Goal: Information Seeking & Learning: Learn about a topic

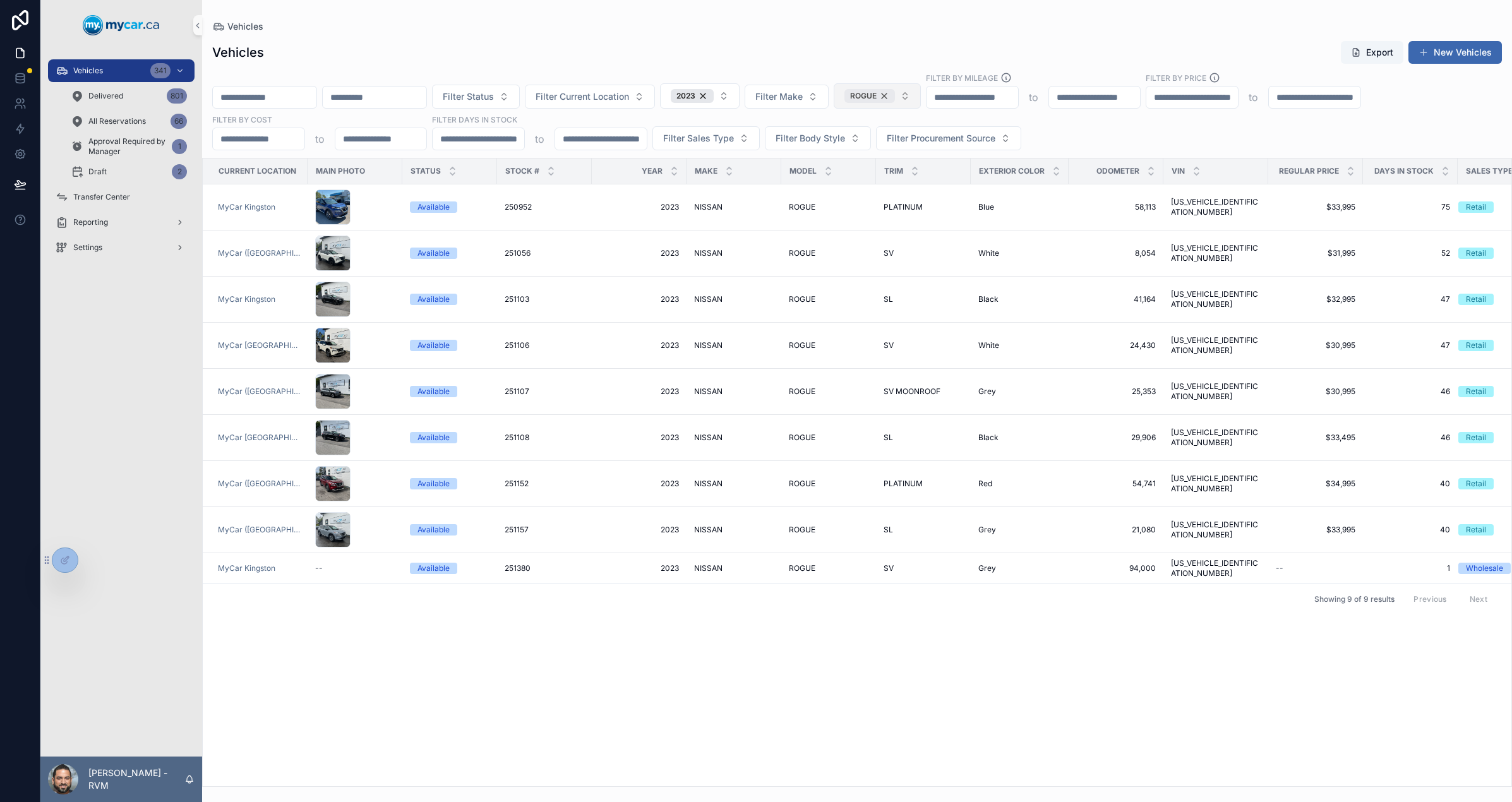
click at [895, 93] on div "ROGUE" at bounding box center [870, 96] width 51 height 14
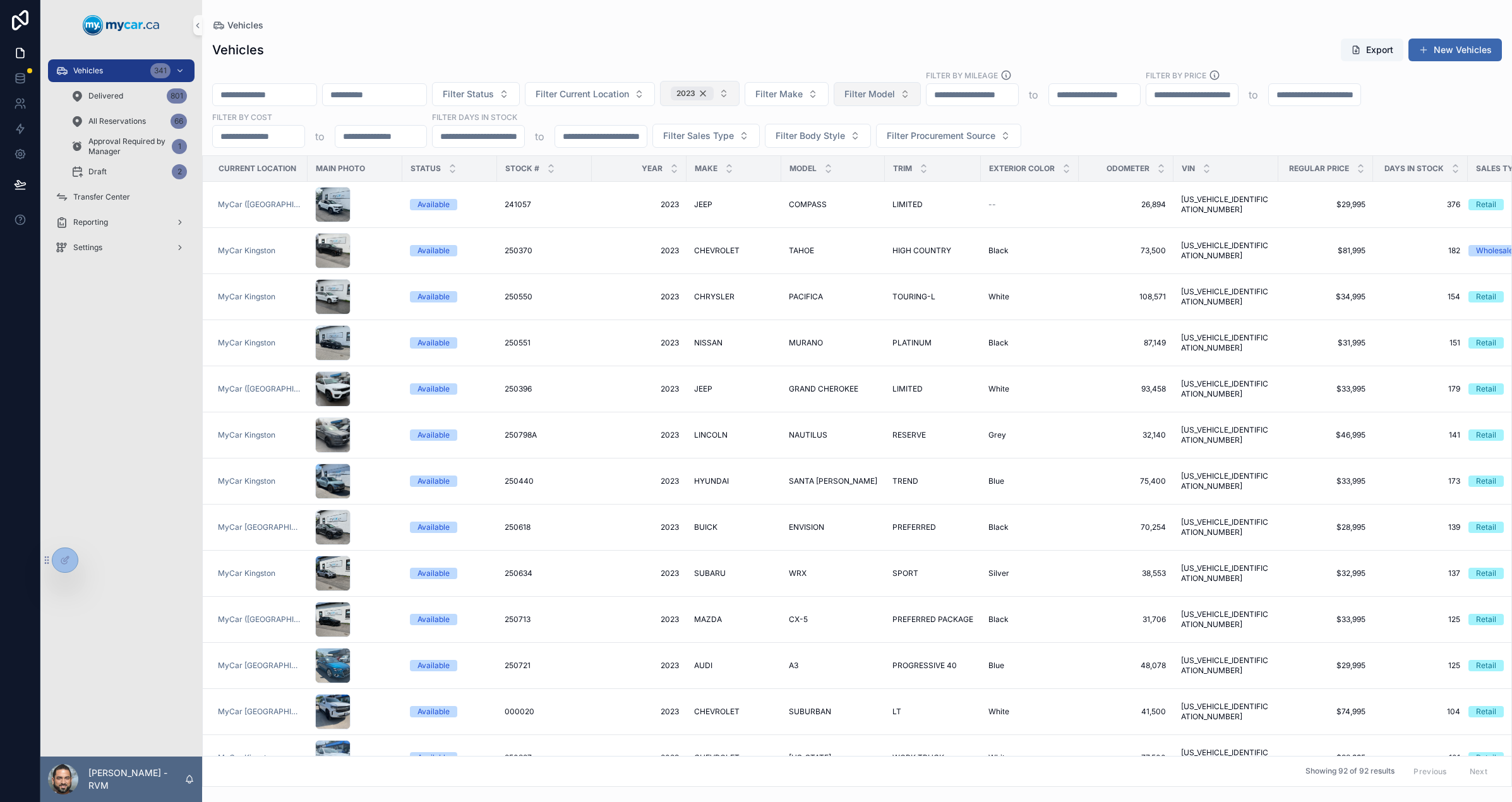
click at [714, 93] on div "2023" at bounding box center [692, 94] width 43 height 14
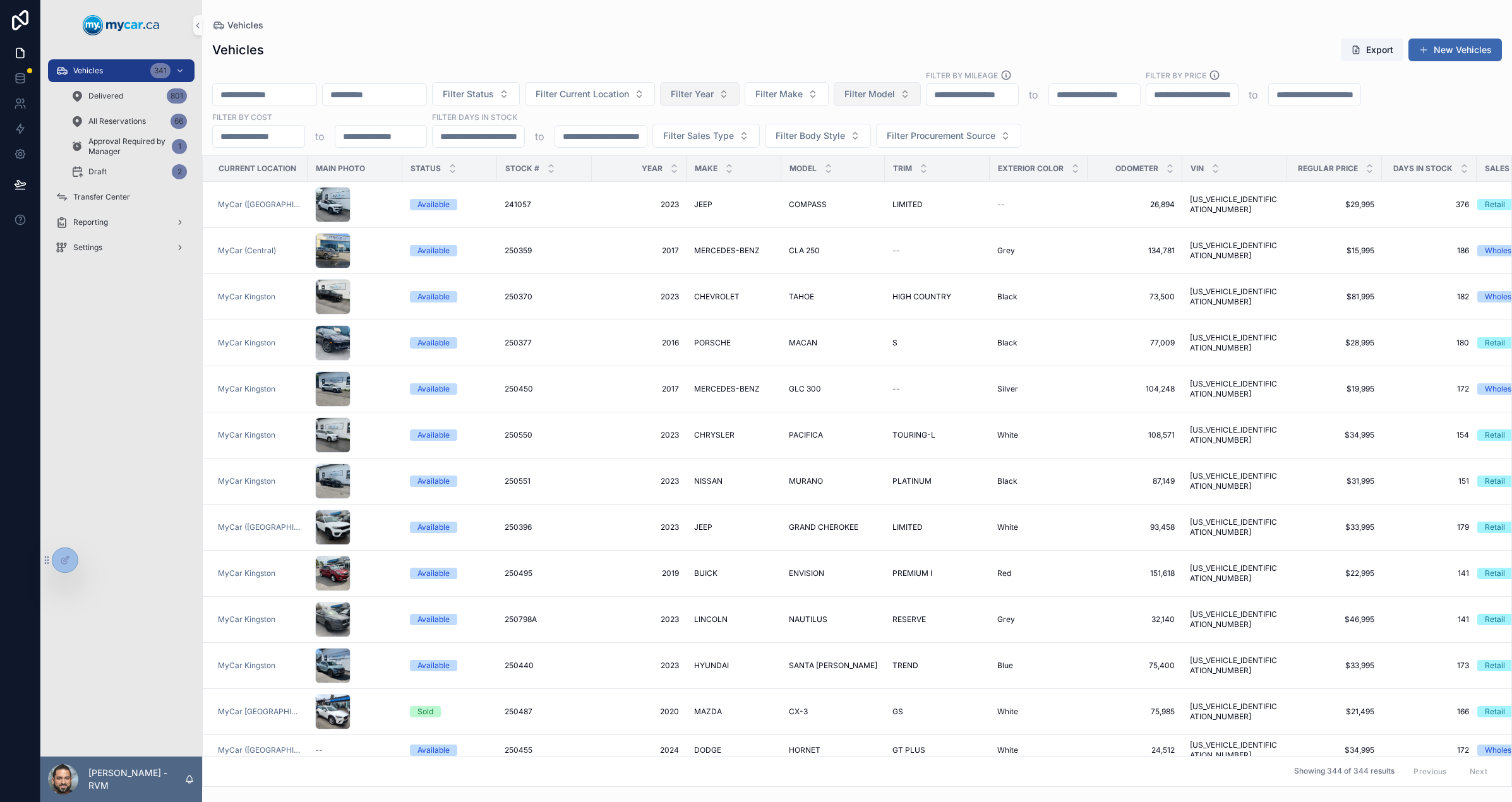
click at [714, 93] on span "Filter Year" at bounding box center [692, 94] width 43 height 13
click at [791, 30] on div "Vehicles Export New Vehicles Filter Status Filter Current Location Filter Year …" at bounding box center [857, 408] width 1310 height 757
click at [108, 99] on span "Delivered" at bounding box center [106, 96] width 35 height 10
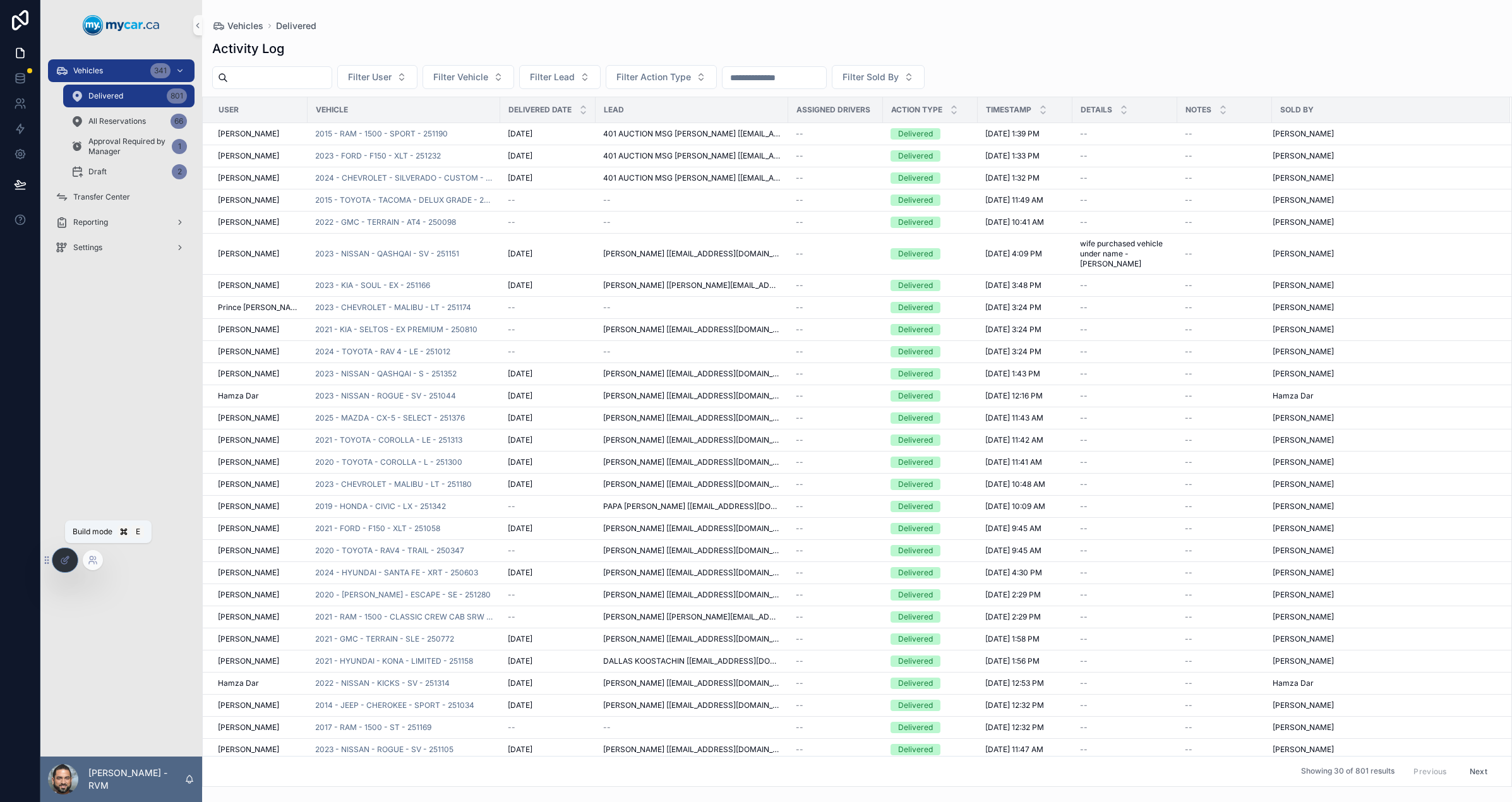
click at [77, 561] on div at bounding box center [65, 560] width 25 height 24
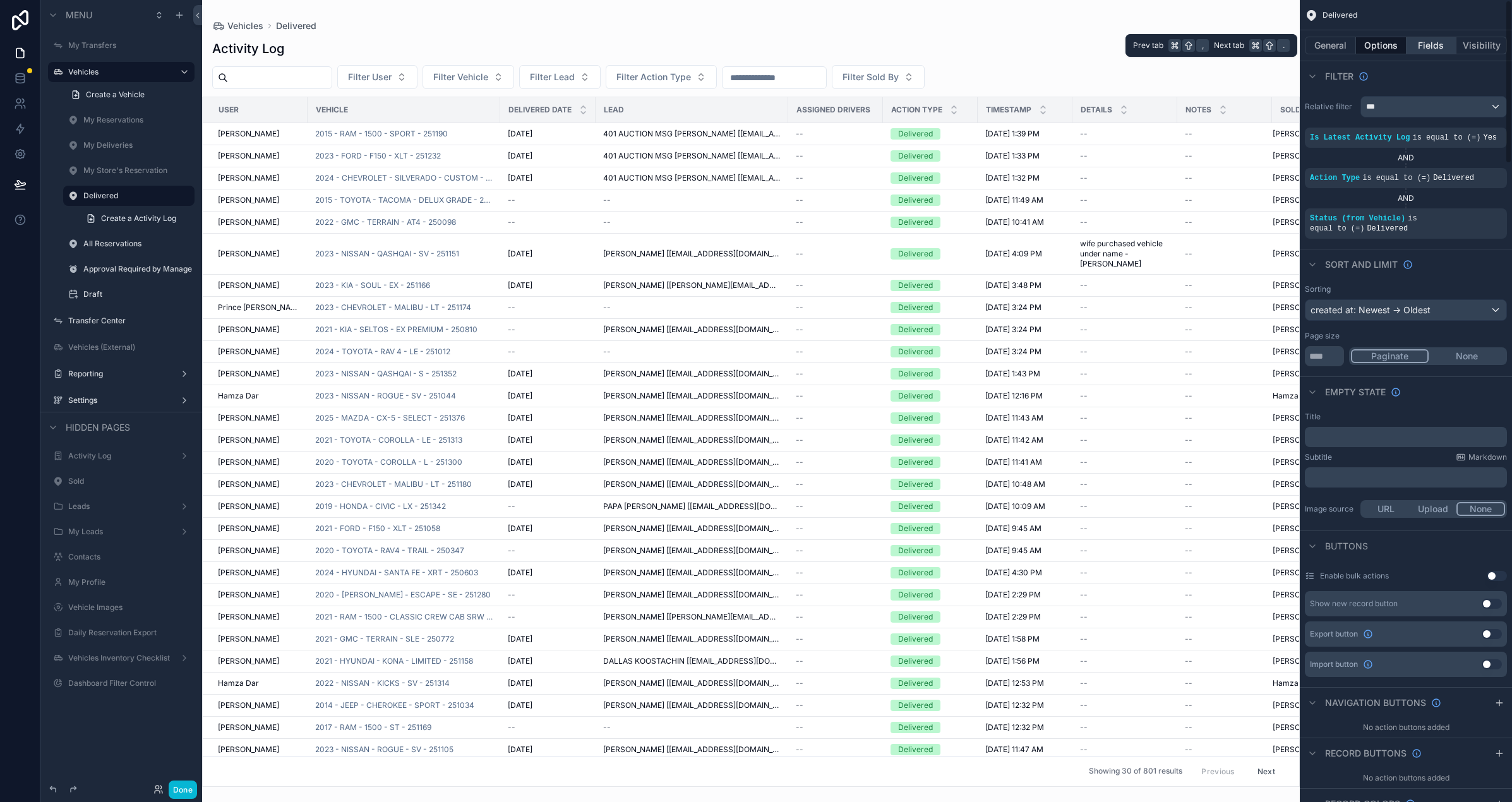
click at [1329, 42] on button "Fields" at bounding box center [1431, 46] width 51 height 18
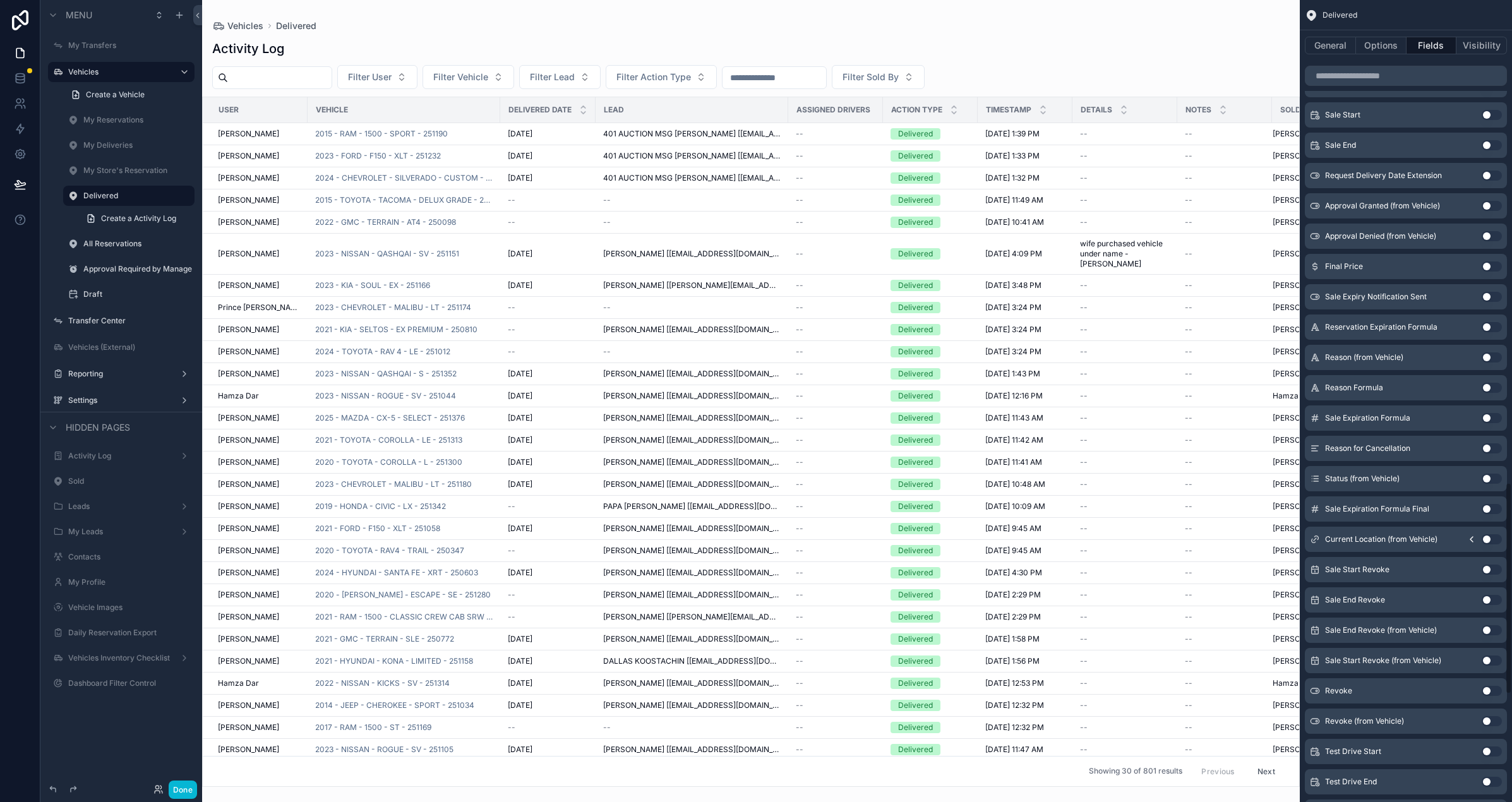
scroll to position [2233, 0]
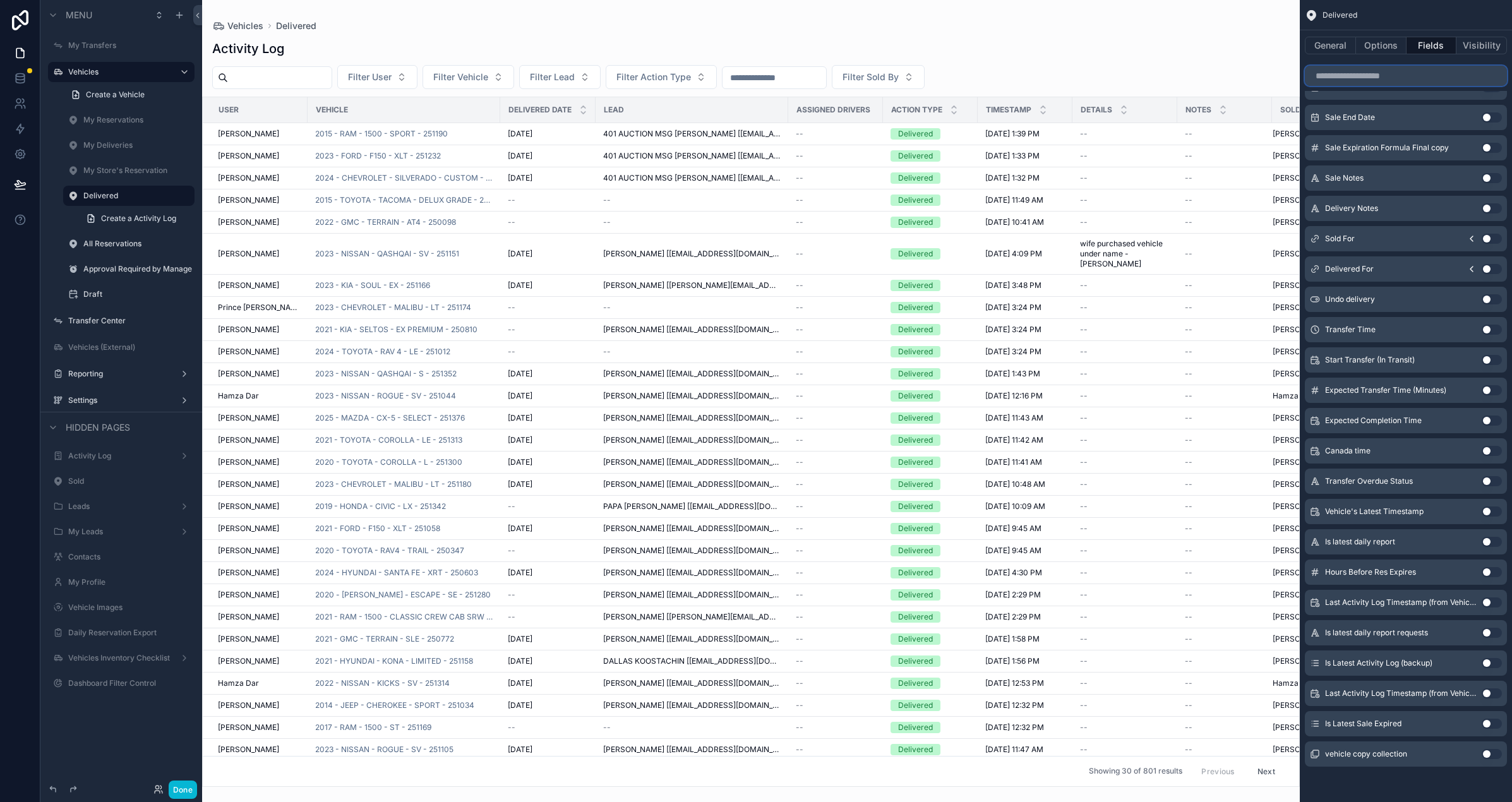
click at [1329, 81] on input "scrollable content" at bounding box center [1405, 76] width 202 height 20
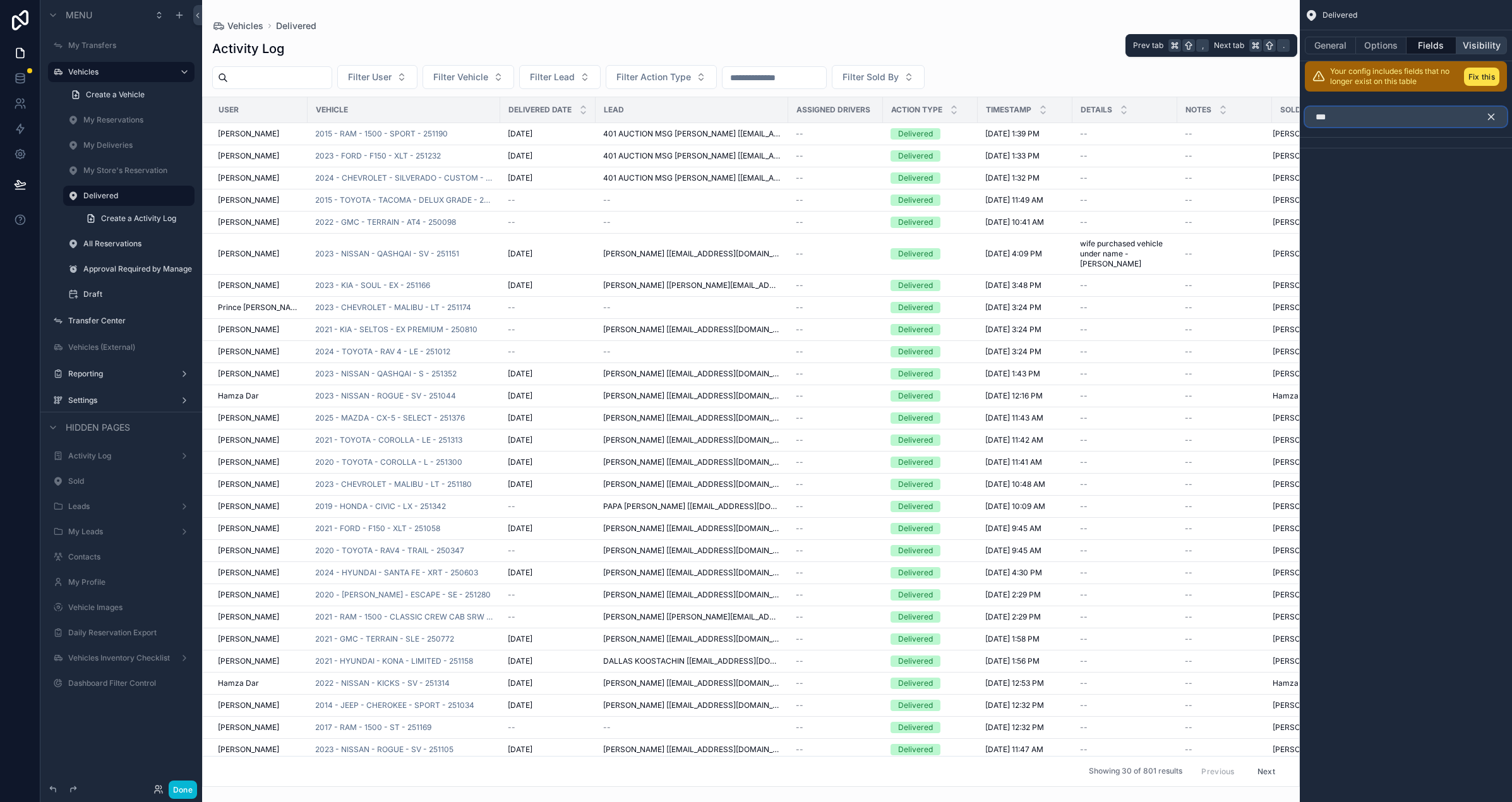
type input "***"
click at [1329, 49] on button "Visibility" at bounding box center [1481, 46] width 51 height 18
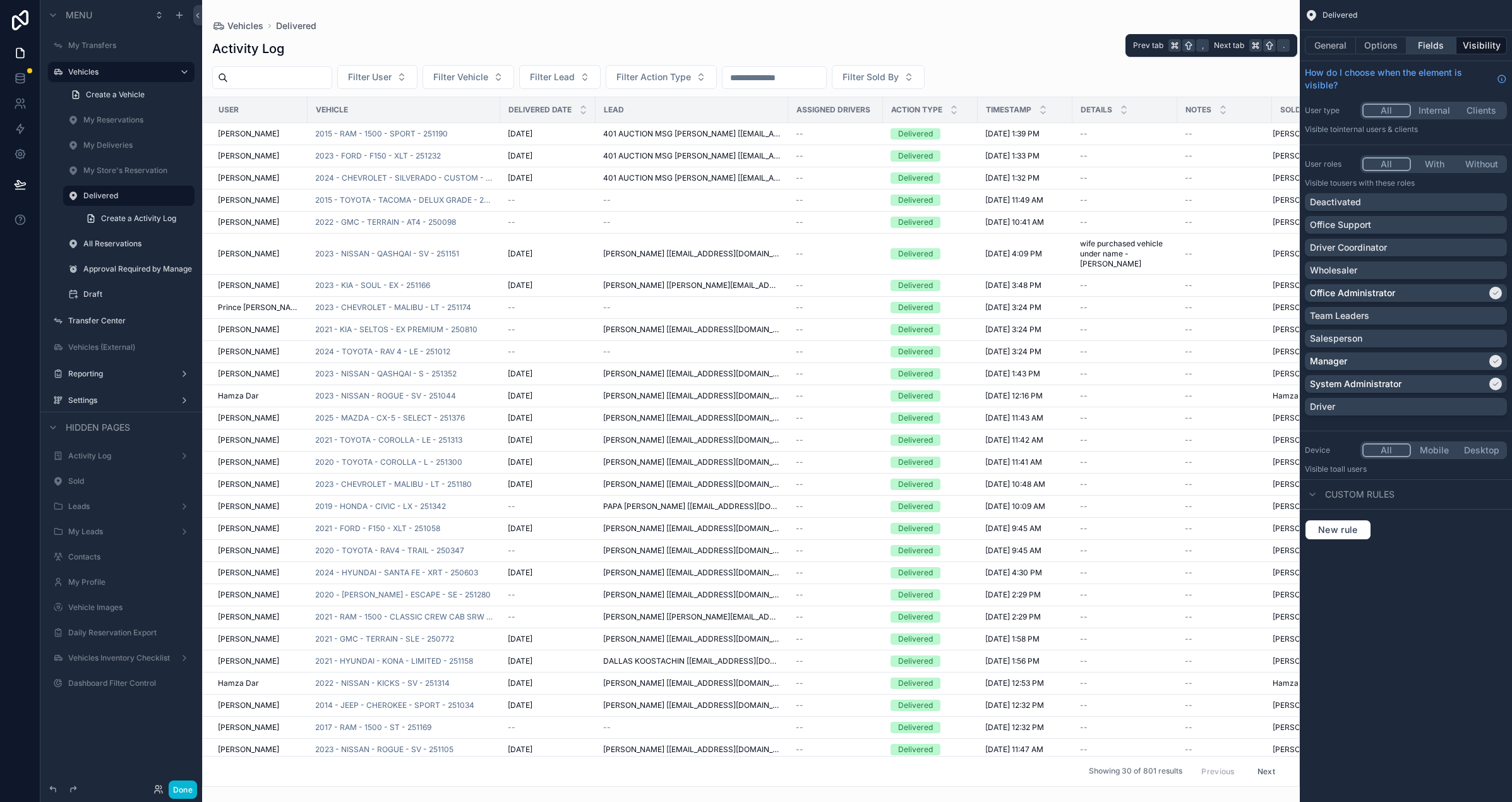
click at [1329, 51] on button "Fields" at bounding box center [1431, 46] width 51 height 18
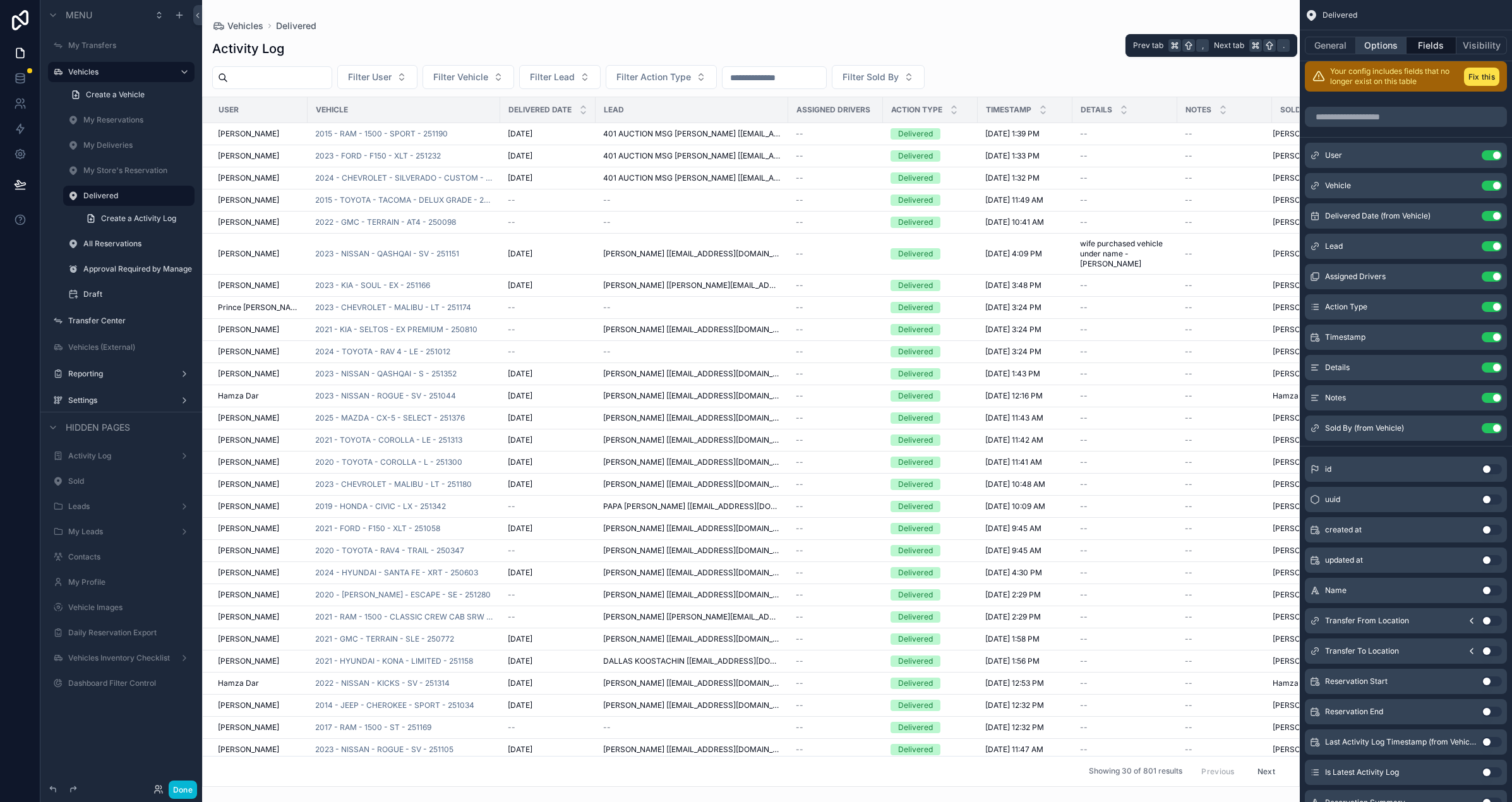
click at [1329, 46] on button "Options" at bounding box center [1382, 46] width 51 height 18
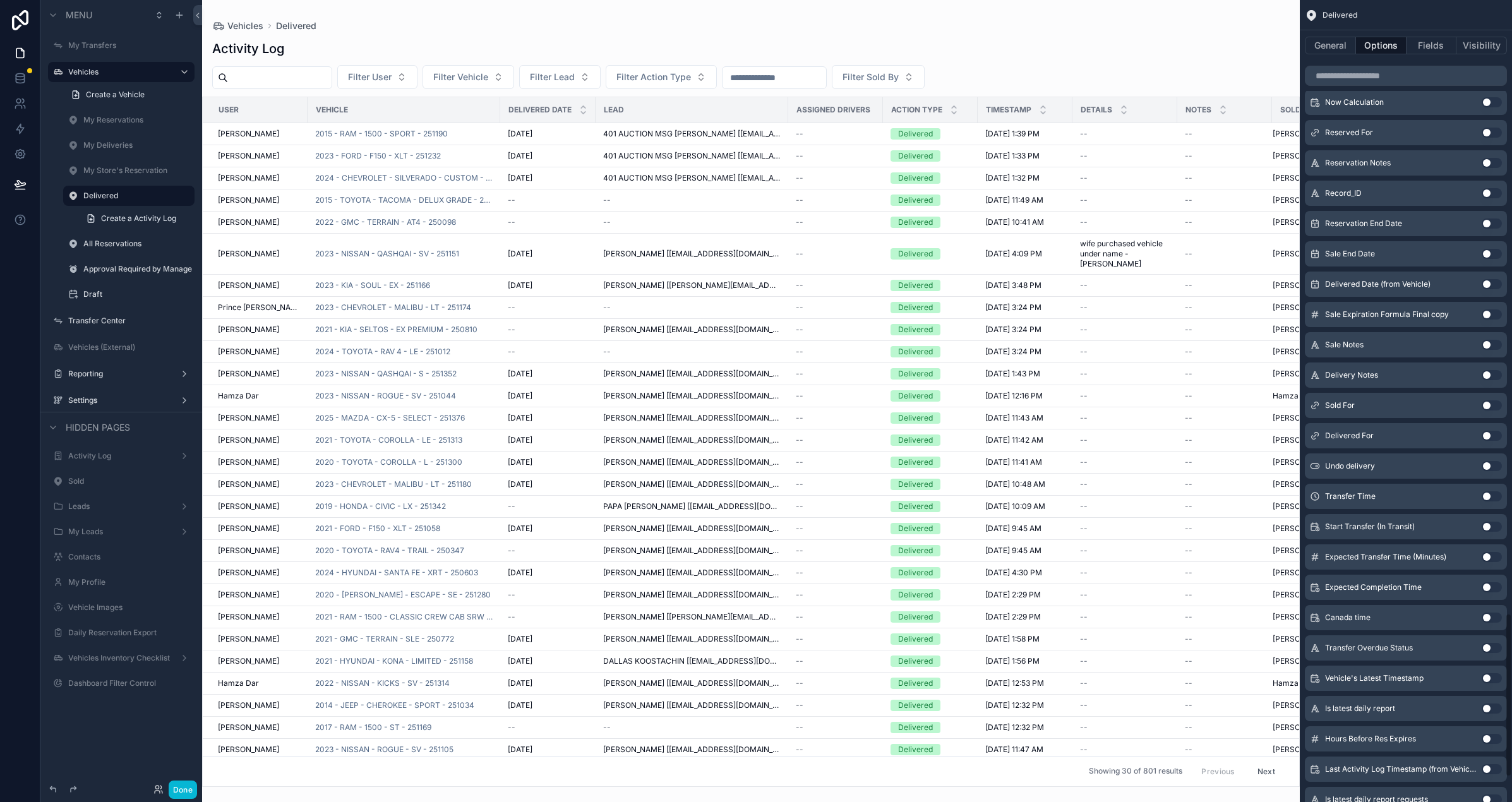
scroll to position [2933, 0]
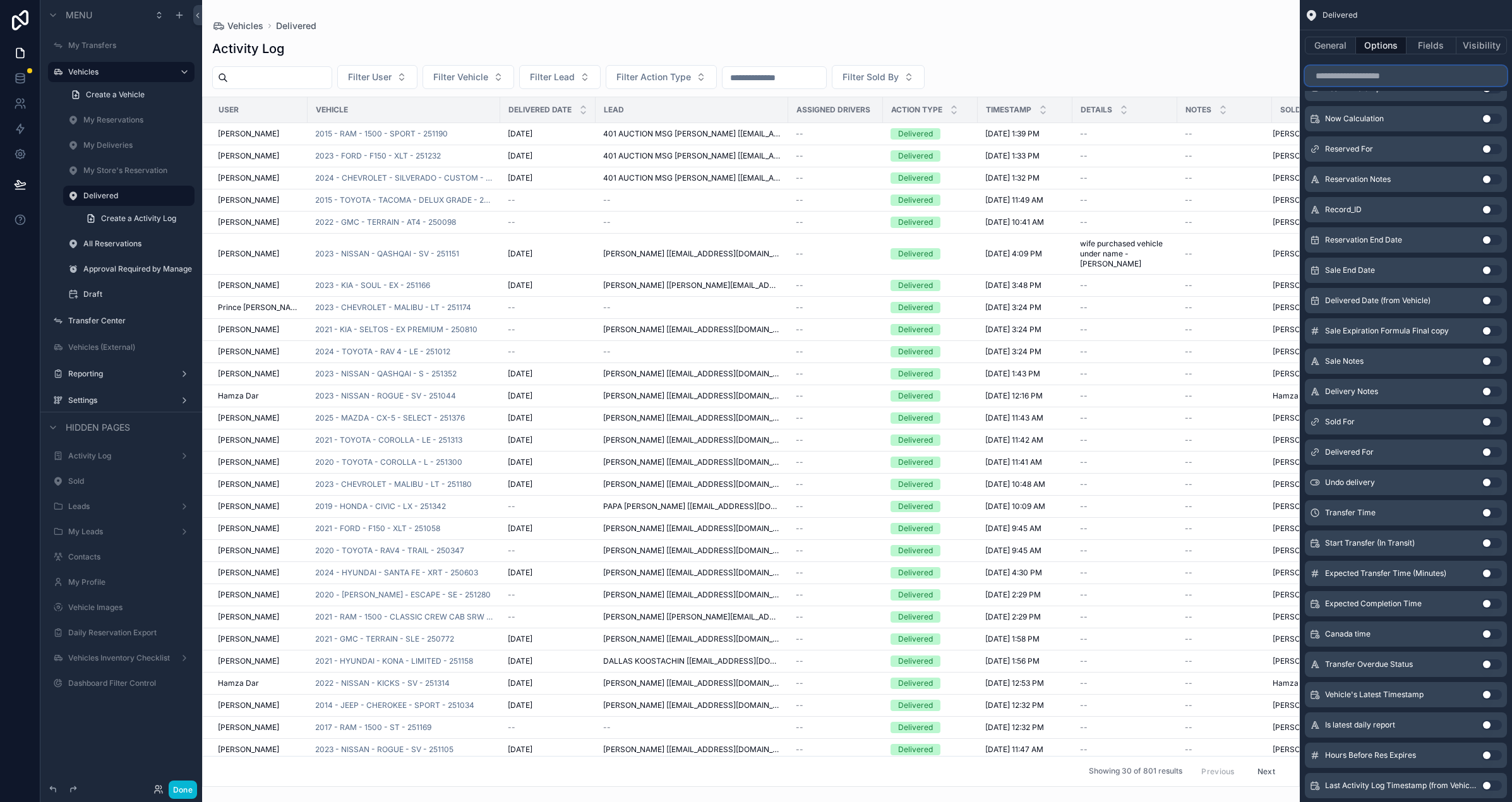
click at [1329, 75] on input "scrollable content" at bounding box center [1405, 76] width 202 height 20
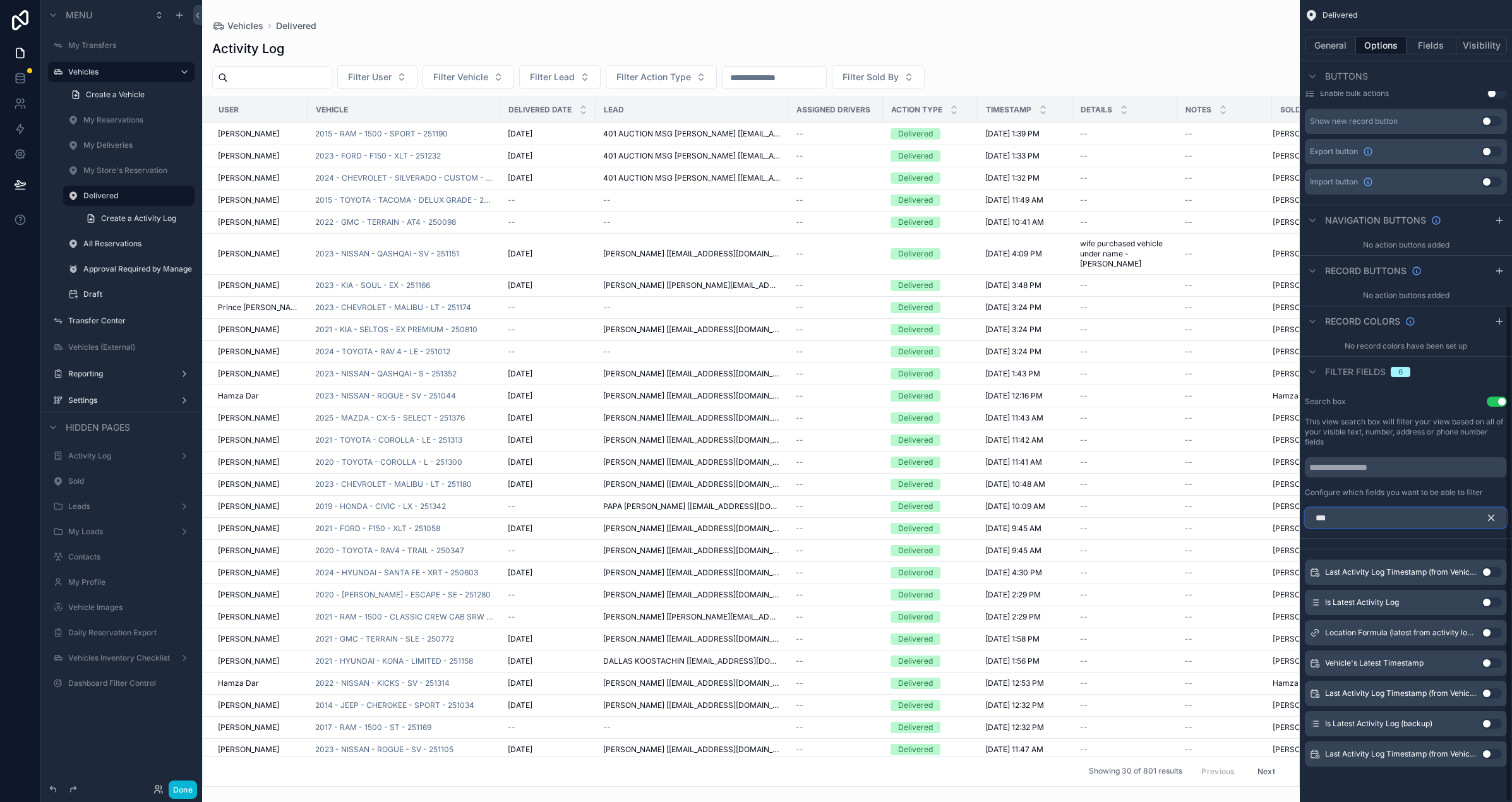
scroll to position [286, 0]
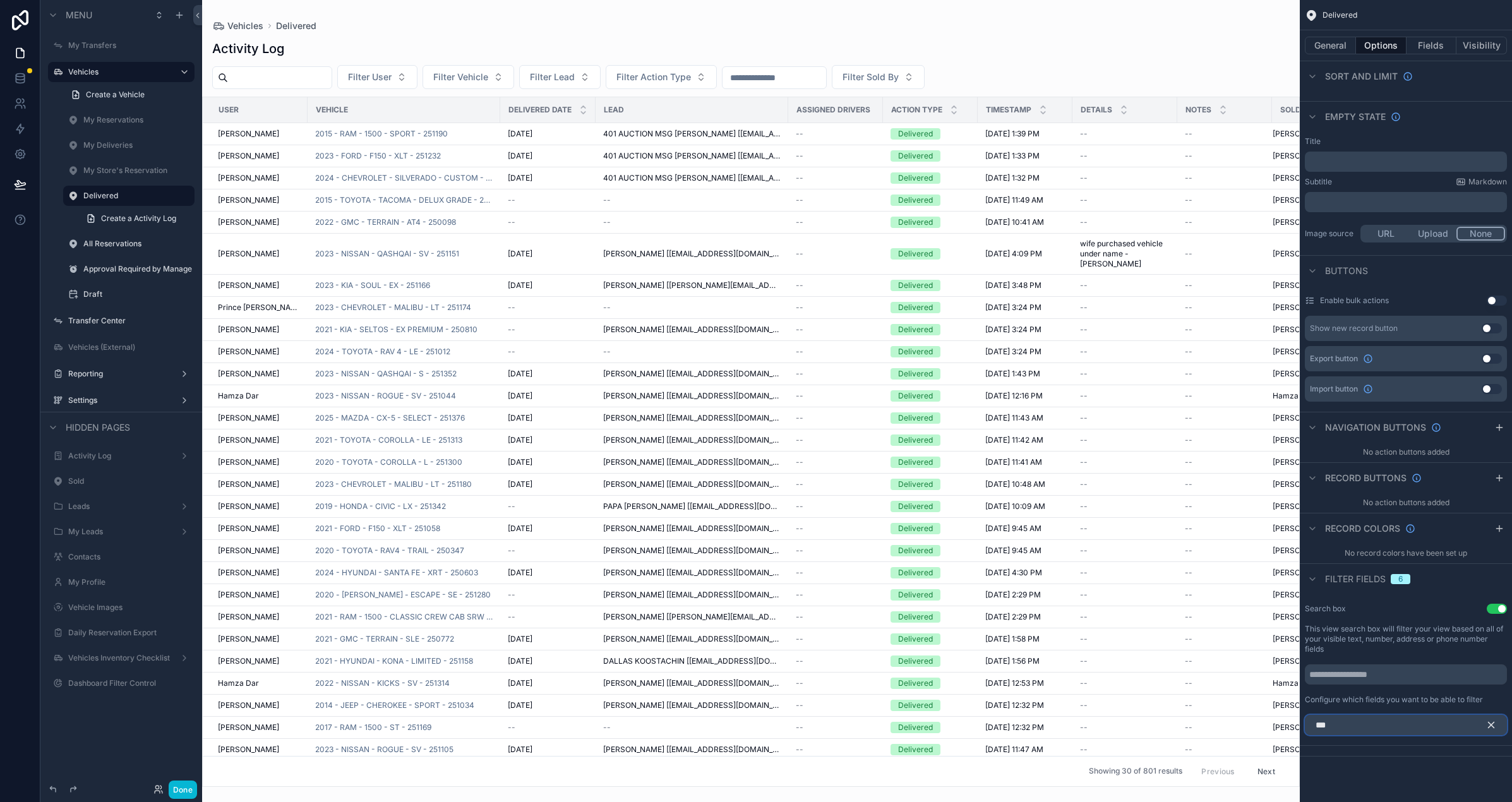
drag, startPoint x: 1377, startPoint y: 735, endPoint x: 1299, endPoint y: 720, distance: 79.4
click at [1299, 720] on div "My Transfers Vehicles 341 My Reservations 0 My Deliveries 0 My Store's Reservat…" at bounding box center [857, 401] width 1310 height 802
type input "***"
click at [1329, 726] on icon "scrollable content" at bounding box center [1491, 724] width 11 height 11
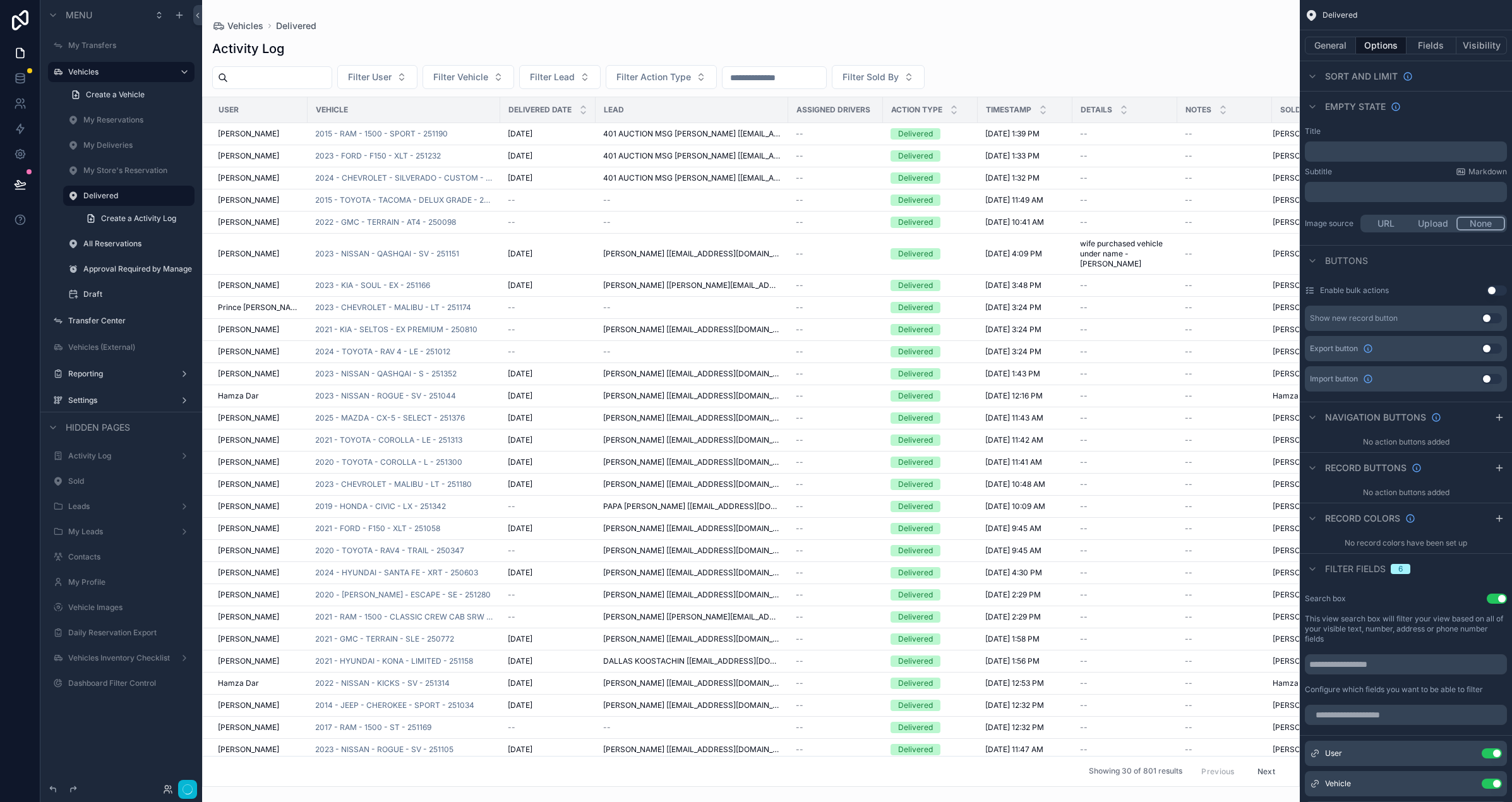
click at [966, 34] on div "scrollable content" at bounding box center [751, 401] width 1098 height 802
click at [1098, 61] on div "Activity Log Filter User Filter Vehicle Filter Lead Filter Action Type Filter S…" at bounding box center [751, 409] width 1098 height 755
click at [184, 791] on button "Done" at bounding box center [182, 790] width 29 height 18
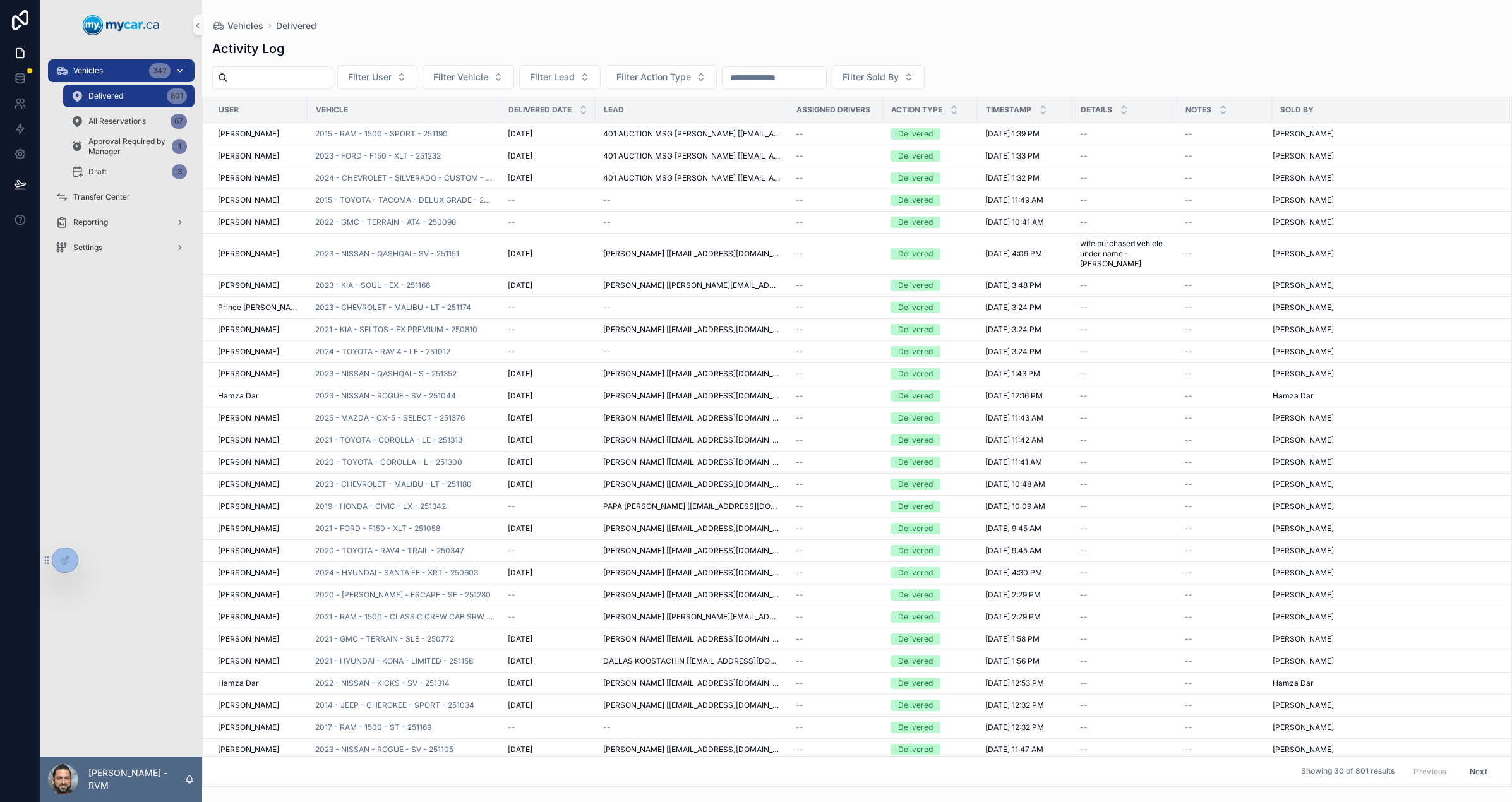
click at [74, 65] on div "Vehicles 342" at bounding box center [122, 71] width 131 height 20
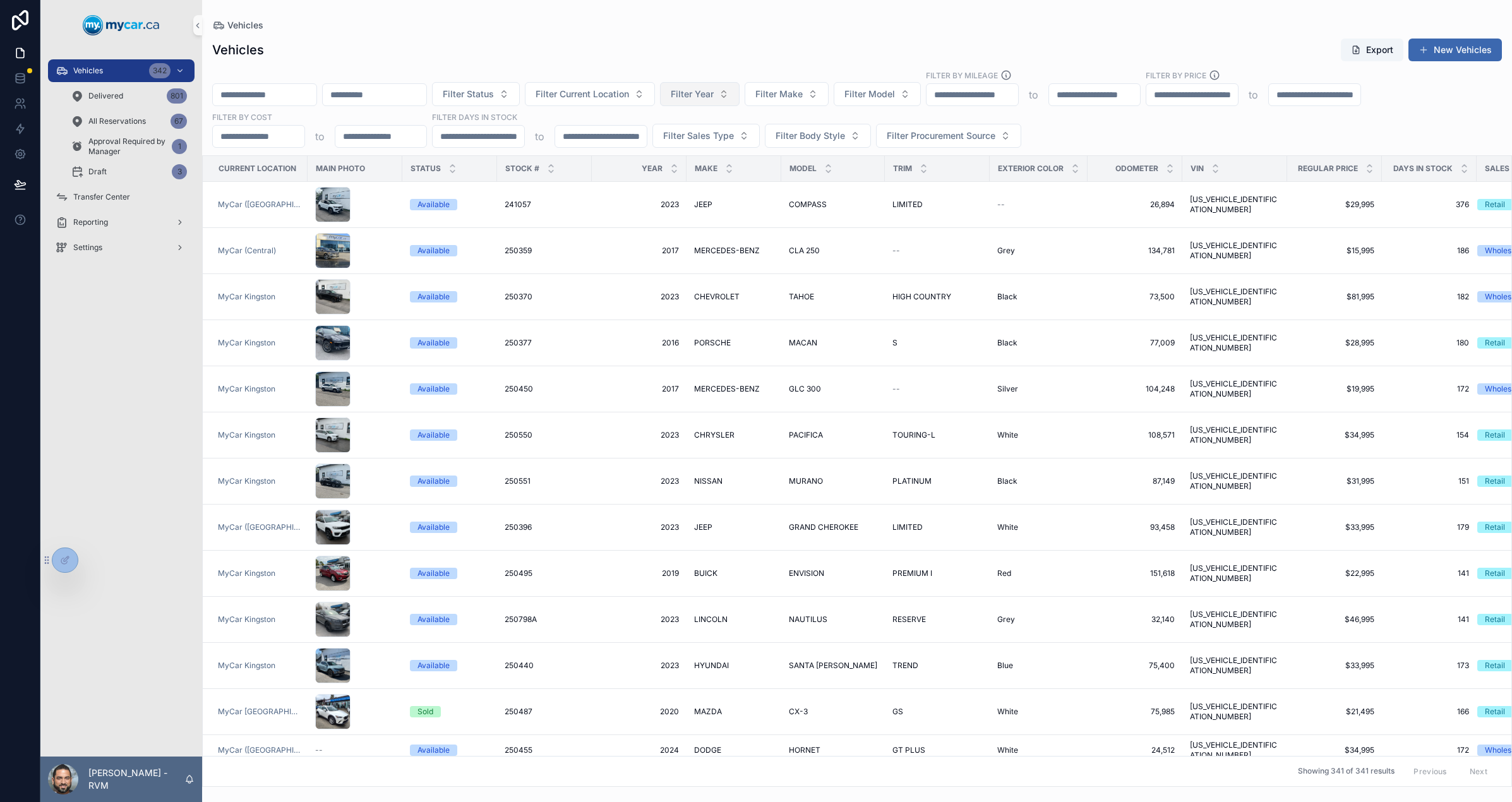
click at [714, 96] on span "Filter Year" at bounding box center [692, 94] width 43 height 13
click at [750, 186] on div "2014" at bounding box center [790, 185] width 151 height 20
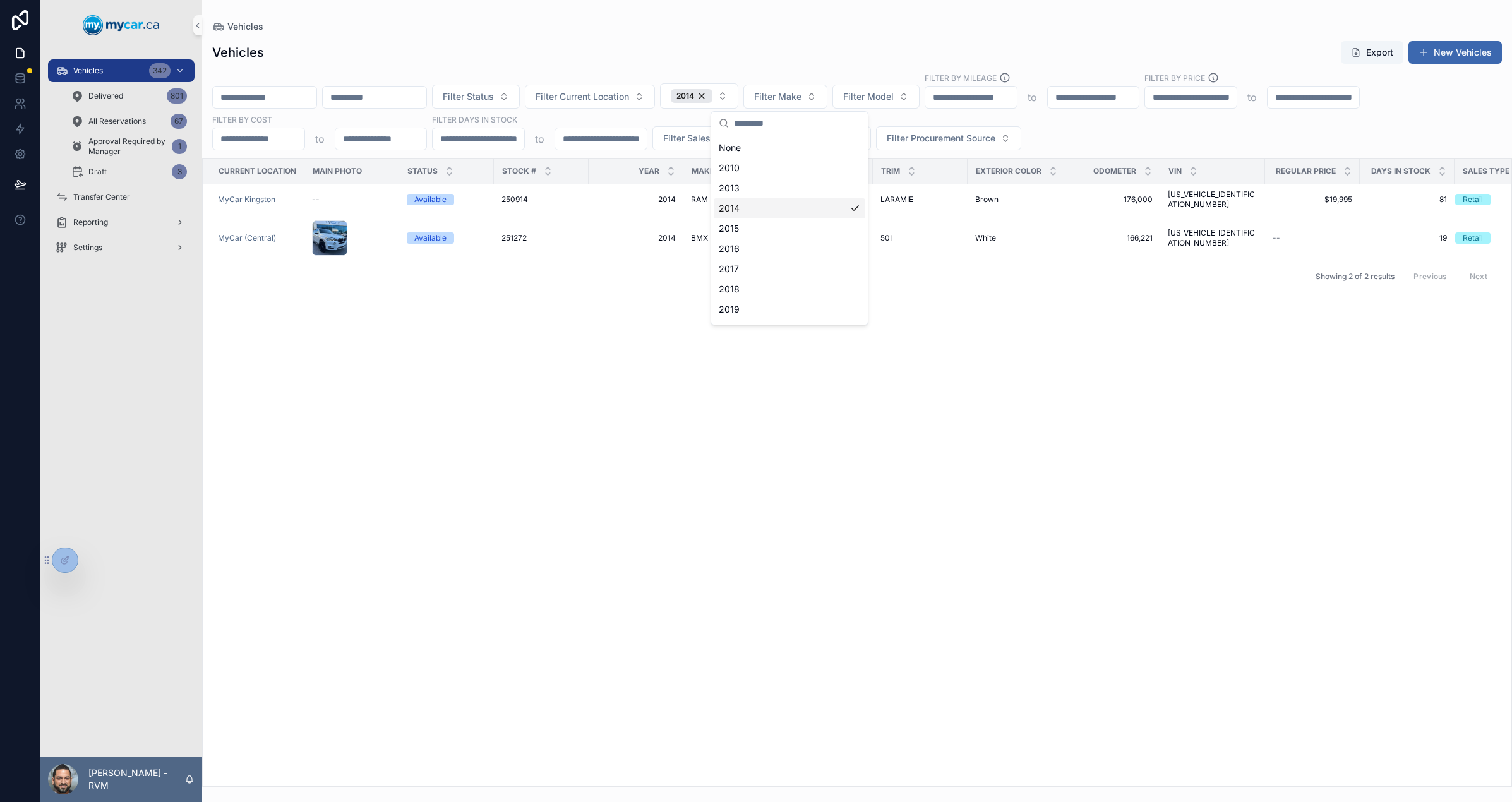
click at [950, 363] on div "Current Location Main Photo Status Stock # Year Make Model Trim Exterior Color …" at bounding box center [858, 472] width 1309 height 628
click at [1009, 194] on div "Brown Brown" at bounding box center [1016, 199] width 83 height 10
click at [873, 193] on td "[PERSON_NAME]" at bounding box center [919, 199] width 95 height 31
click at [893, 194] on span "LARAMIE" at bounding box center [896, 199] width 33 height 10
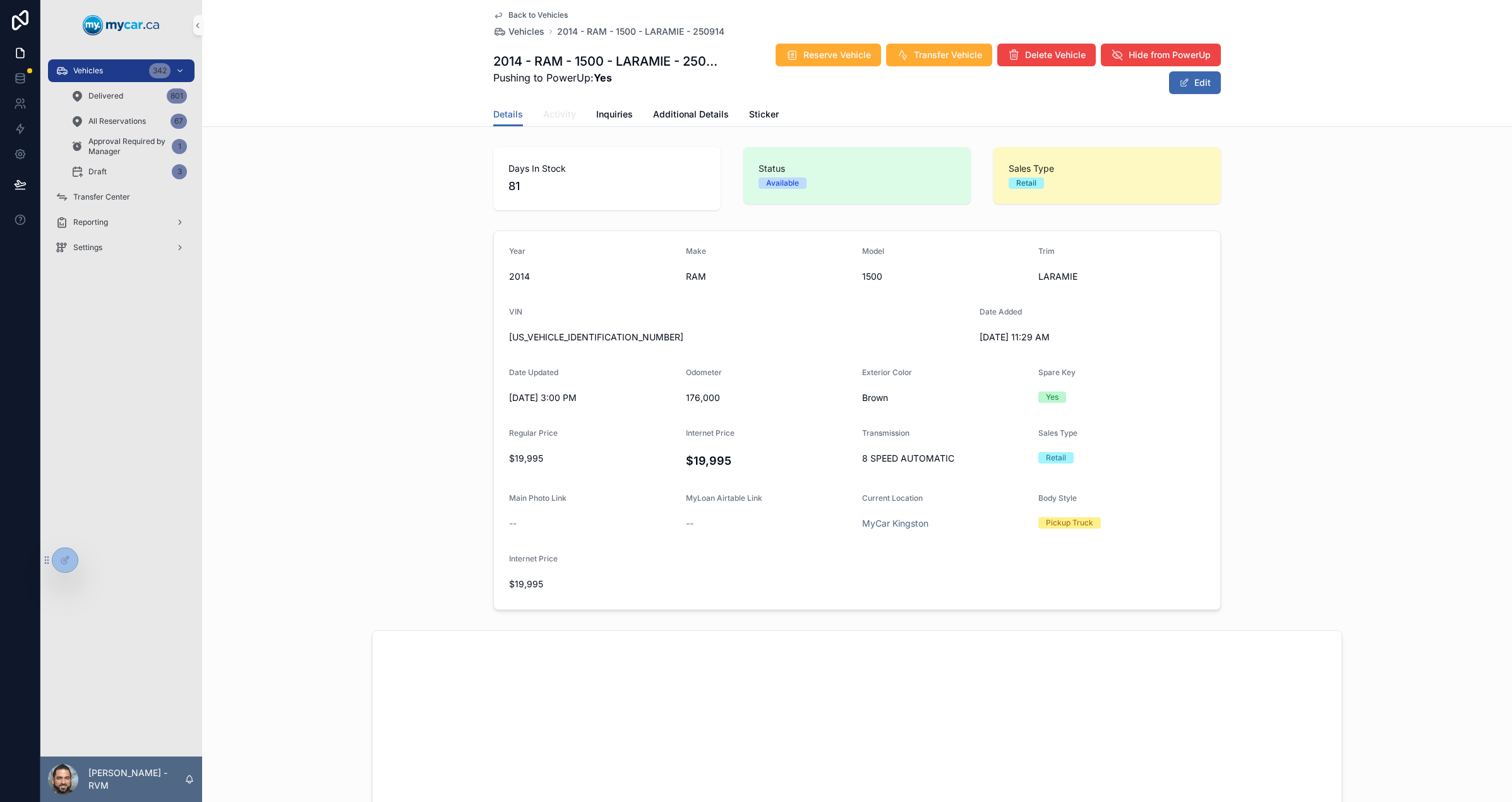
click at [568, 114] on span "Activity" at bounding box center [559, 114] width 33 height 13
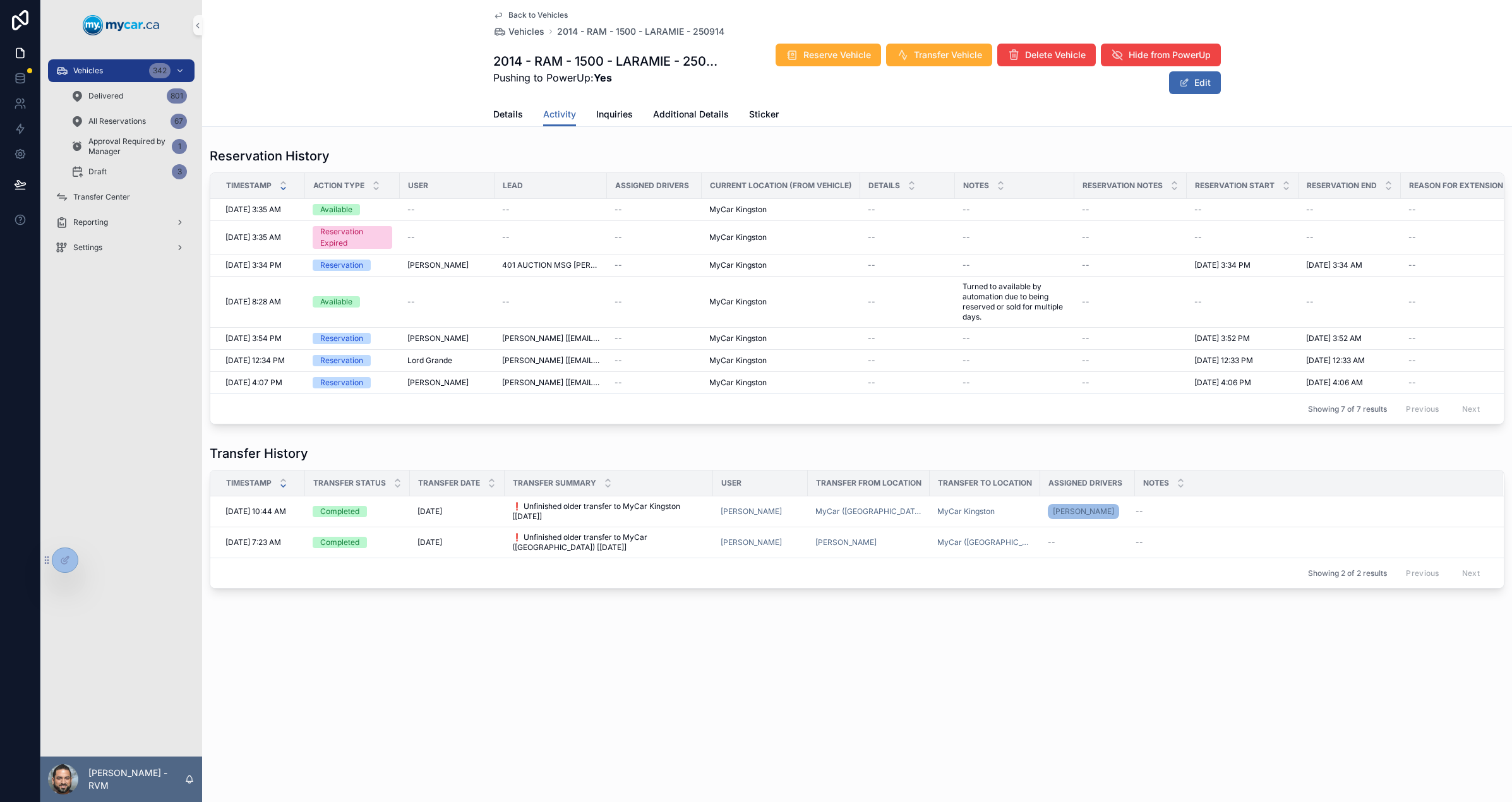
click at [533, 268] on span "401 AUCTION MSG [PERSON_NAME] [[EMAIL_ADDRESS][DOMAIN_NAME]]" at bounding box center [551, 265] width 98 height 10
click at [505, 110] on span "Details" at bounding box center [508, 114] width 30 height 13
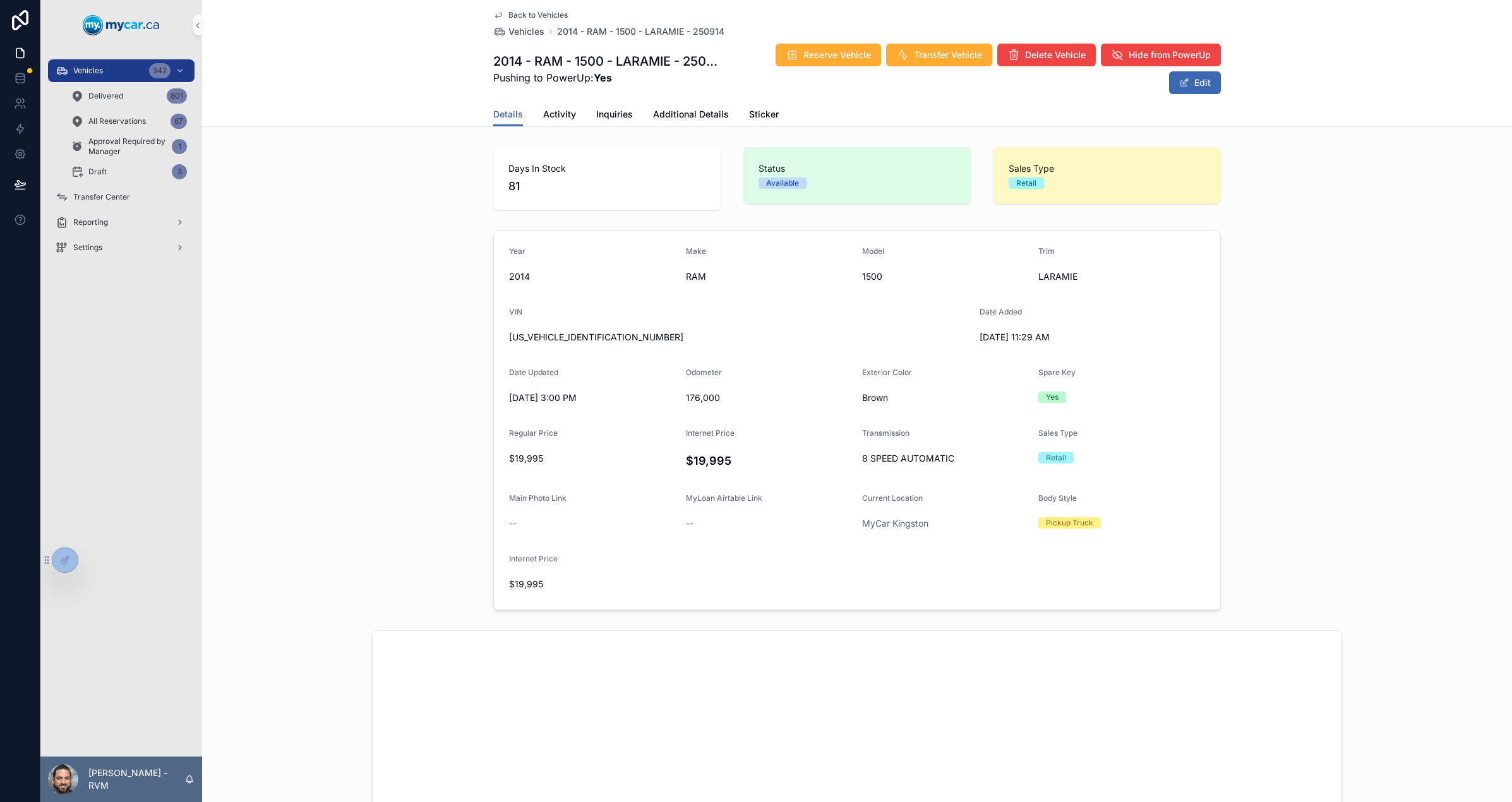
click at [913, 399] on span "Brown" at bounding box center [945, 398] width 166 height 13
drag, startPoint x: 882, startPoint y: 400, endPoint x: 848, endPoint y: 400, distance: 34.0
click at [848, 400] on form "Year [DATE] Make RAM Model 1500 Trim LARAMIE VIN [US_VEHICLE_IDENTIFICATION_NUM…" at bounding box center [857, 420] width 726 height 379
click at [516, 32] on span "Vehicles" at bounding box center [527, 31] width 36 height 13
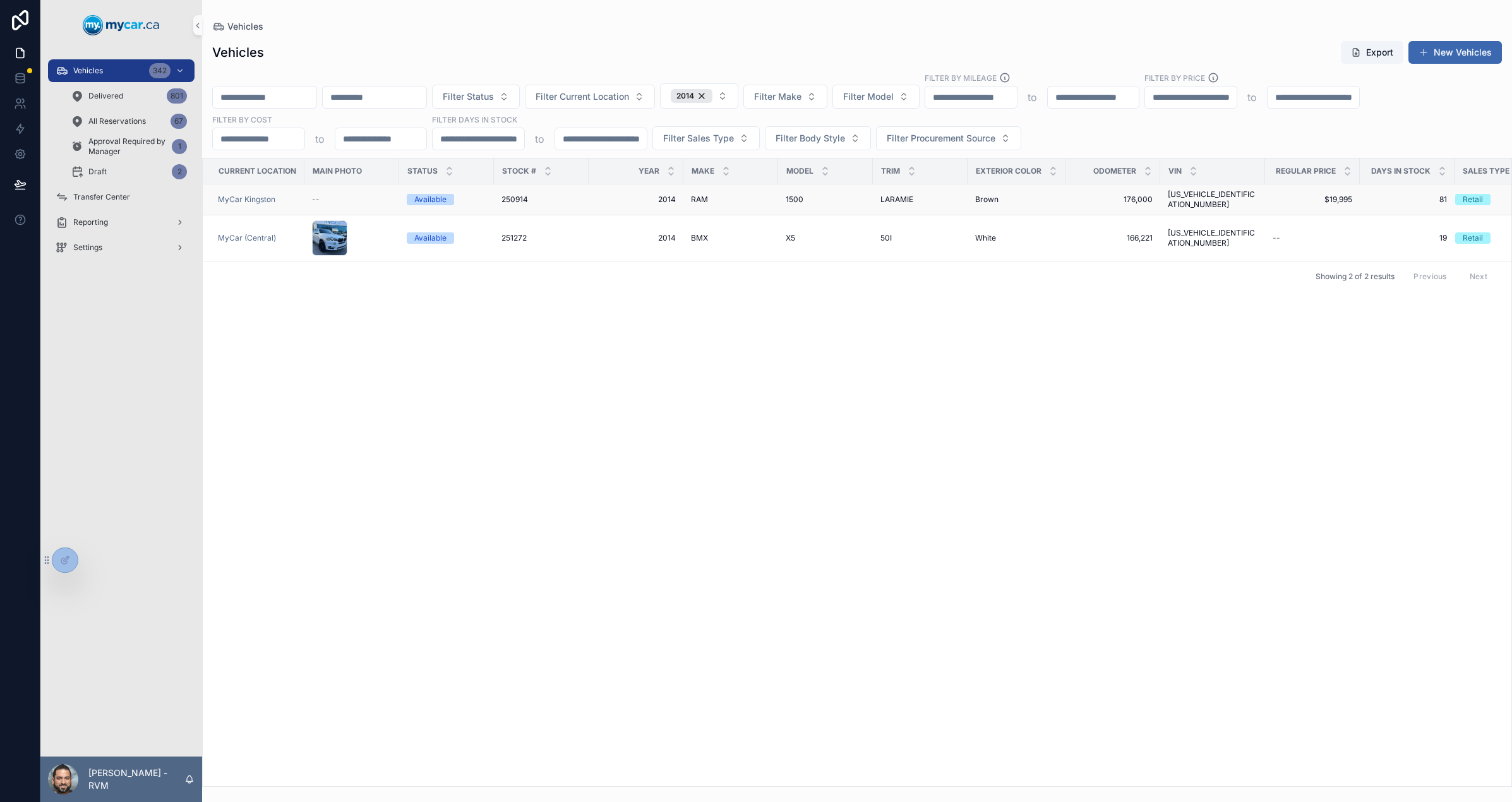
click at [531, 195] on div "250914 250914" at bounding box center [542, 199] width 80 height 10
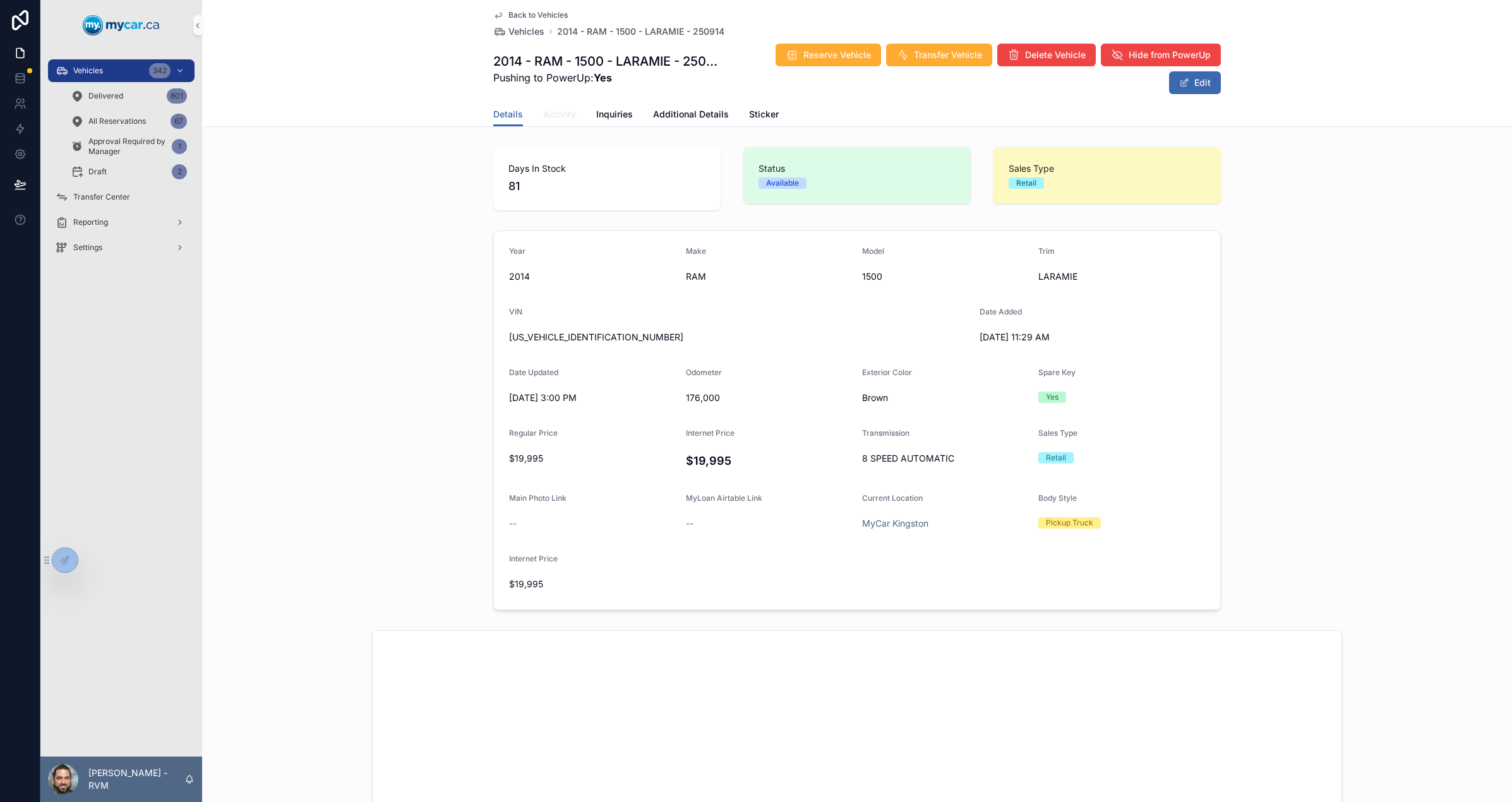
click at [556, 115] on span "Activity" at bounding box center [559, 114] width 33 height 13
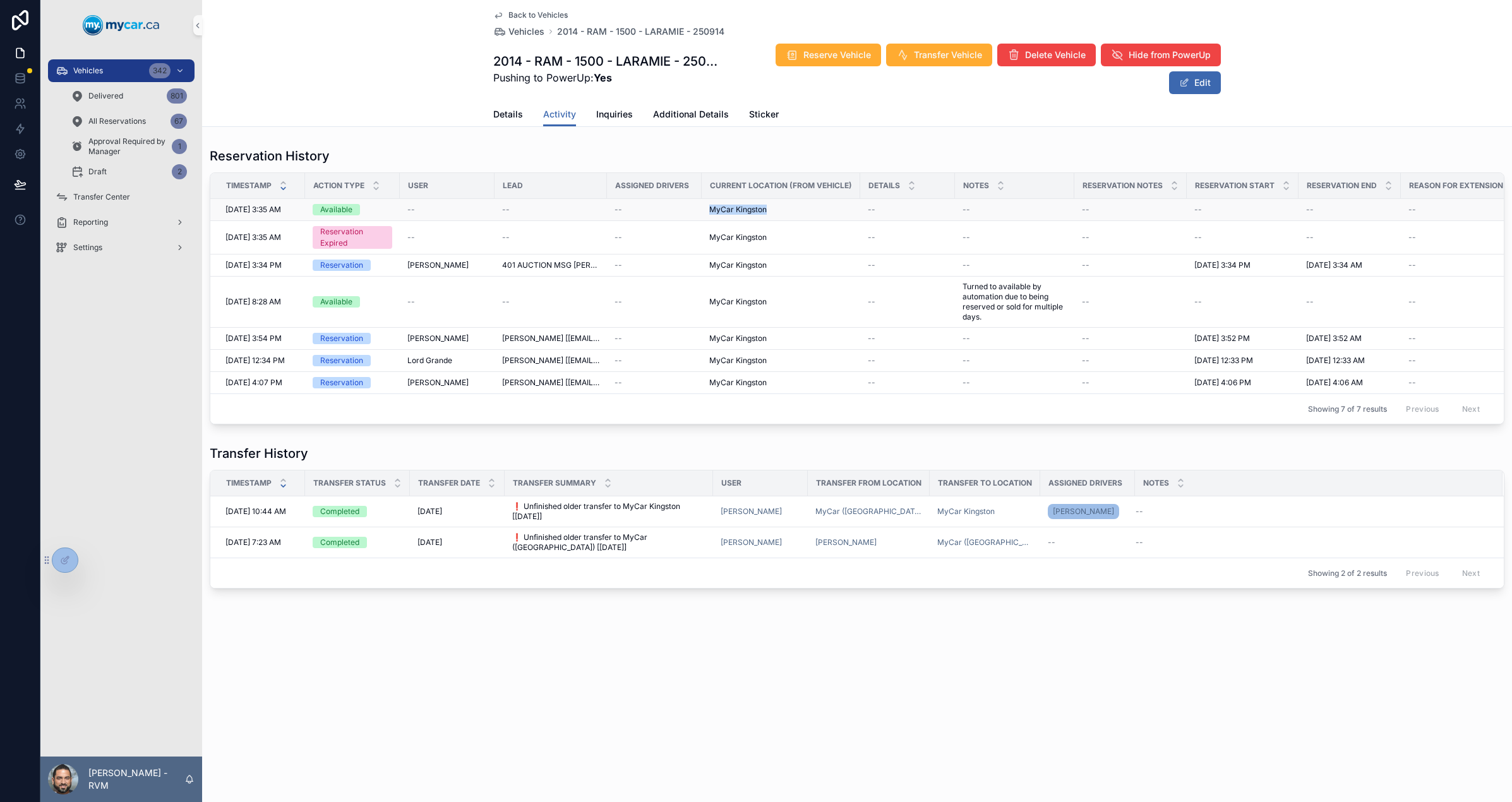
drag, startPoint x: 788, startPoint y: 209, endPoint x: 716, endPoint y: 208, distance: 72.0
click at [716, 208] on div "MyCar Kingston" at bounding box center [781, 209] width 143 height 10
click at [755, 215] on td "MyCar Kingston" at bounding box center [781, 210] width 158 height 22
click at [519, 16] on span "Back to Vehicles" at bounding box center [539, 15] width 60 height 10
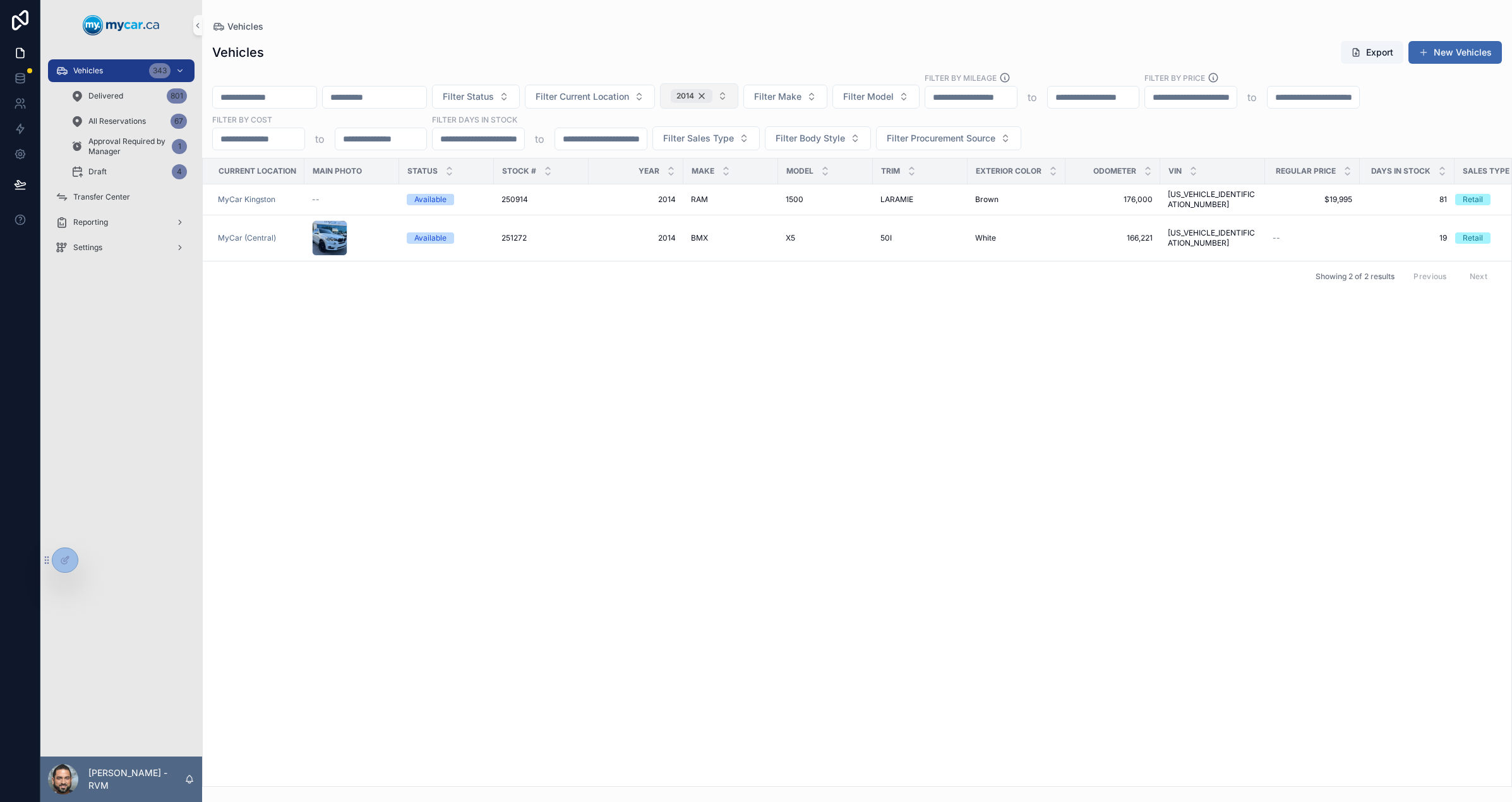
click at [712, 97] on div "2014" at bounding box center [692, 96] width 42 height 14
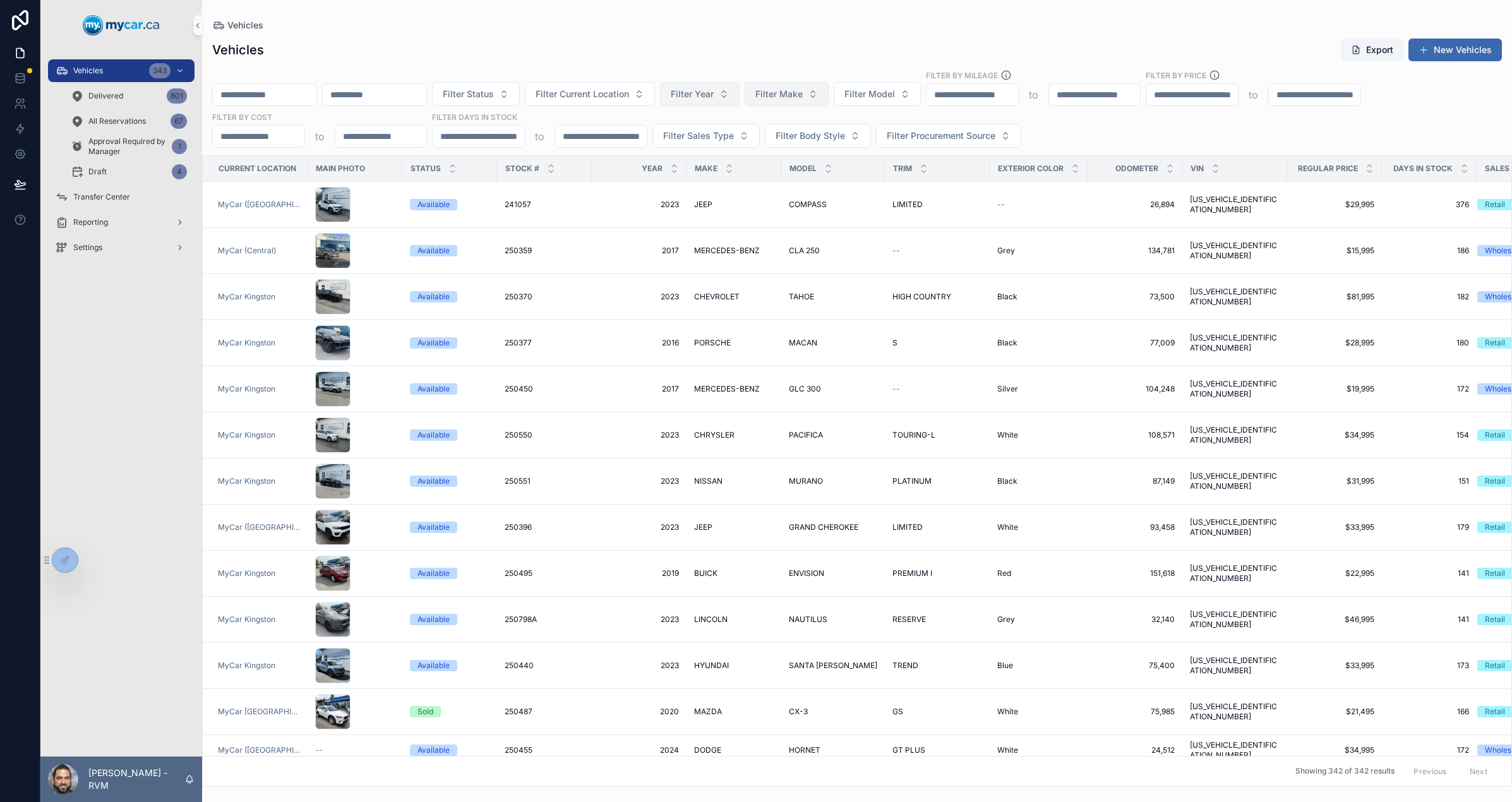
click at [803, 96] on span "Filter Make" at bounding box center [779, 94] width 48 height 13
click at [843, 140] on div "ACURA" at bounding box center [877, 145] width 151 height 20
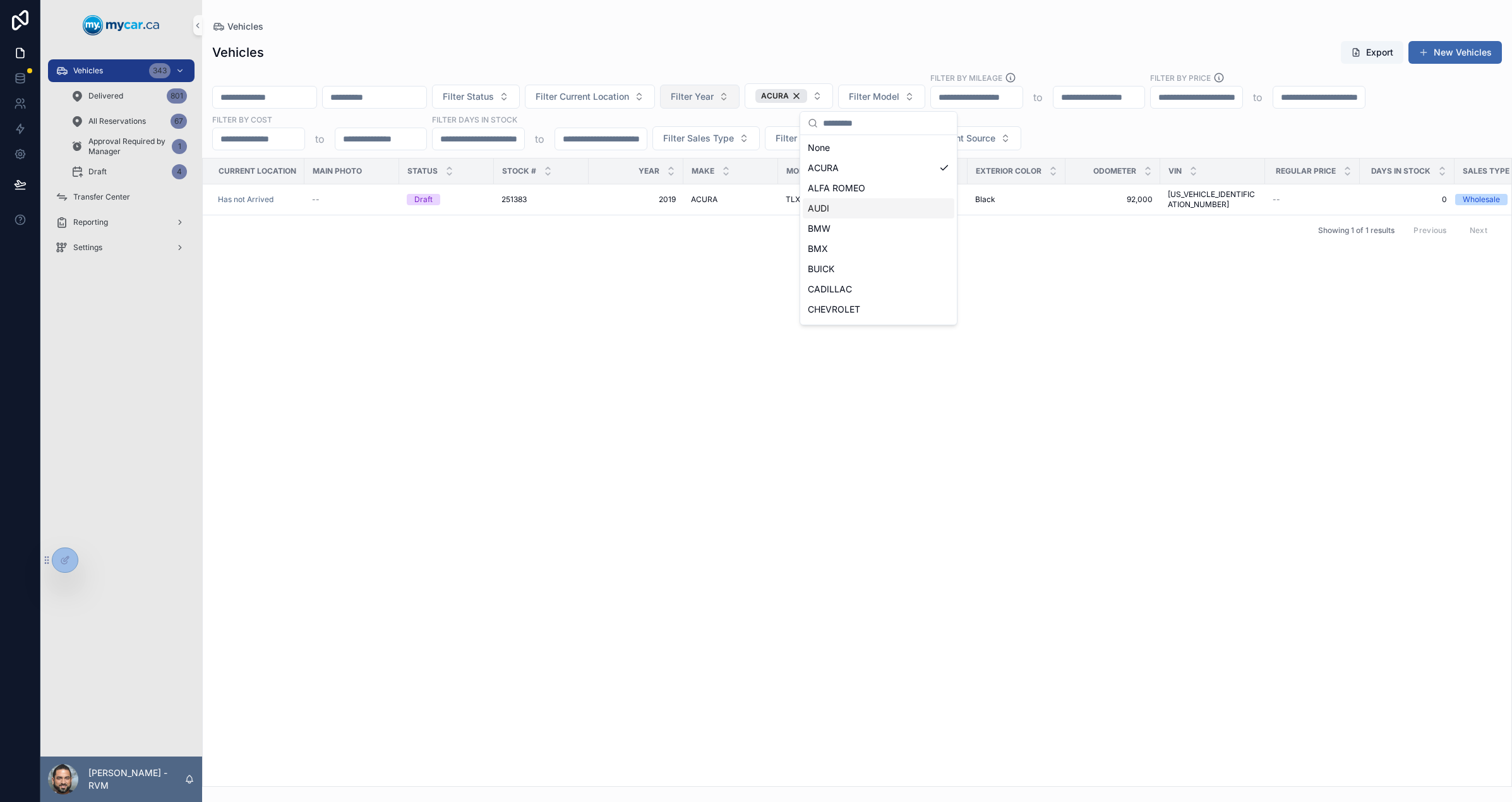
click at [695, 359] on div "Current Location Main Photo Status Stock # Year Make Model Trim Exterior Color …" at bounding box center [858, 472] width 1309 height 628
click at [807, 98] on div "ACURA" at bounding box center [781, 96] width 52 height 14
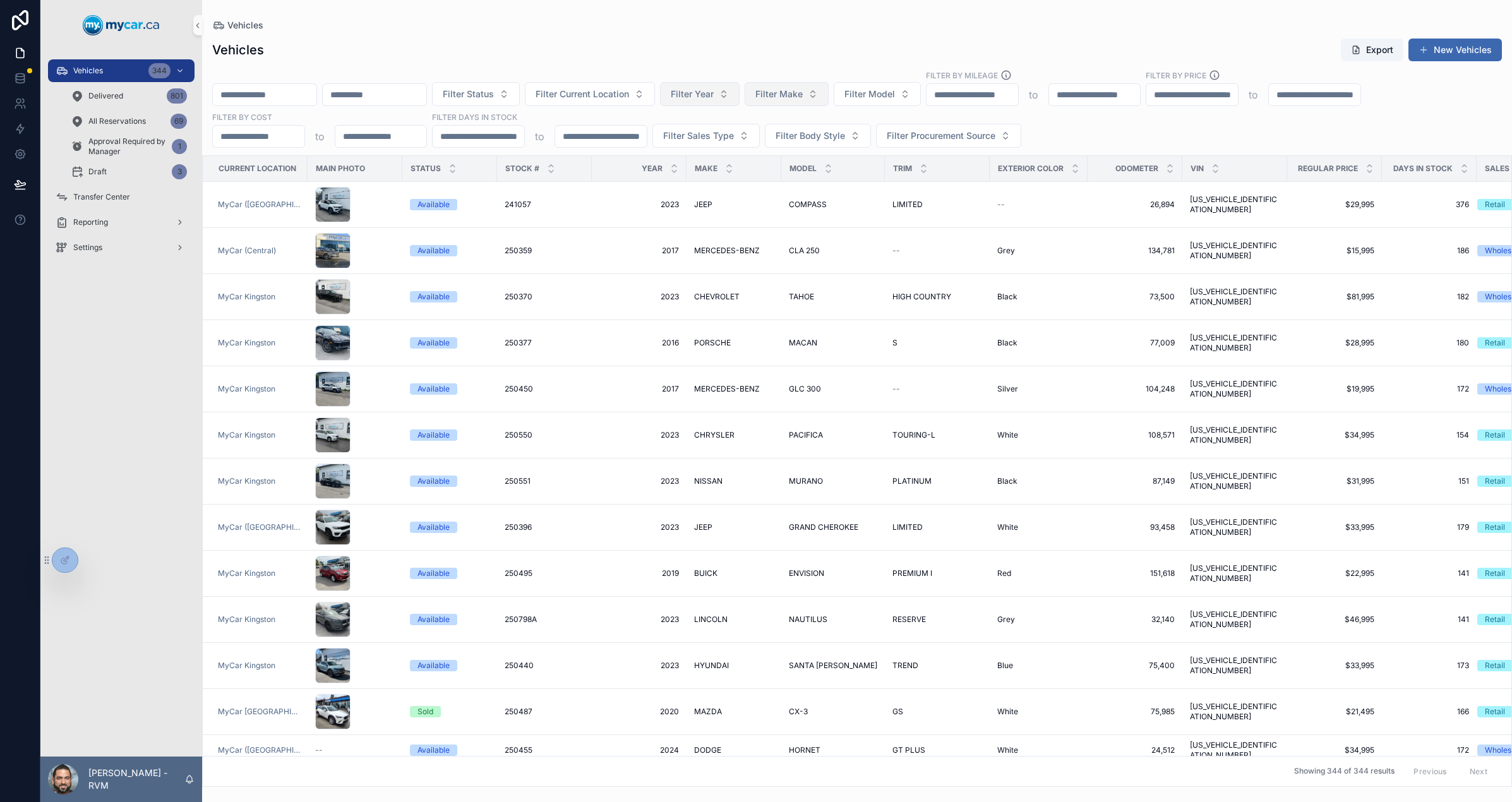
click at [803, 96] on span "Filter Make" at bounding box center [779, 94] width 48 height 13
click at [803, 99] on span "Filter Make" at bounding box center [779, 94] width 48 height 13
type input "***"
click at [856, 142] on span "MERCEDES-BENZ" at bounding box center [843, 145] width 75 height 13
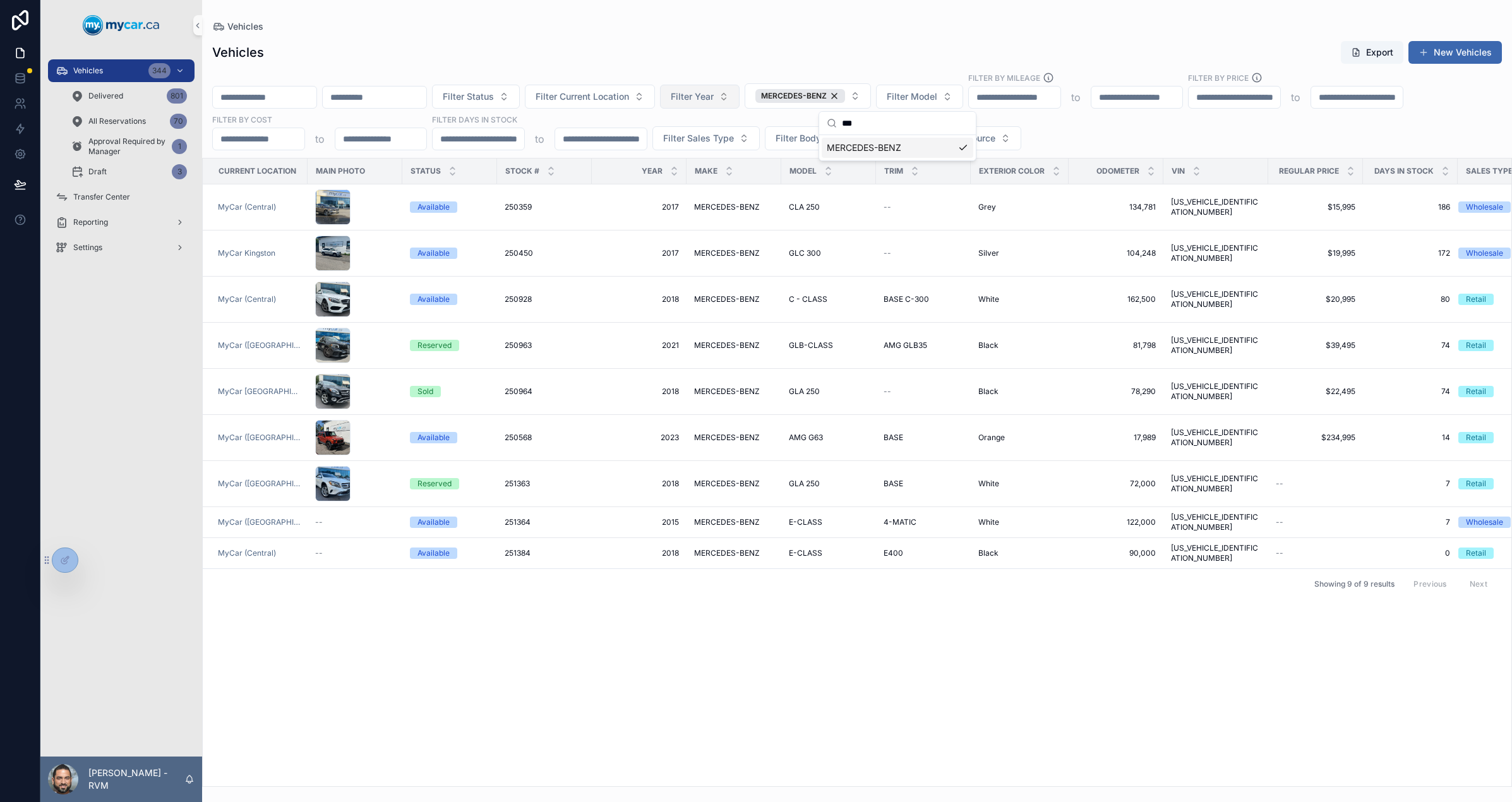
click at [863, 613] on div "Current Location Main Photo Status Stock # Year Make Model Trim Exterior Color …" at bounding box center [858, 472] width 1309 height 628
click at [858, 439] on div "AMG G63 AMG G63" at bounding box center [829, 437] width 80 height 10
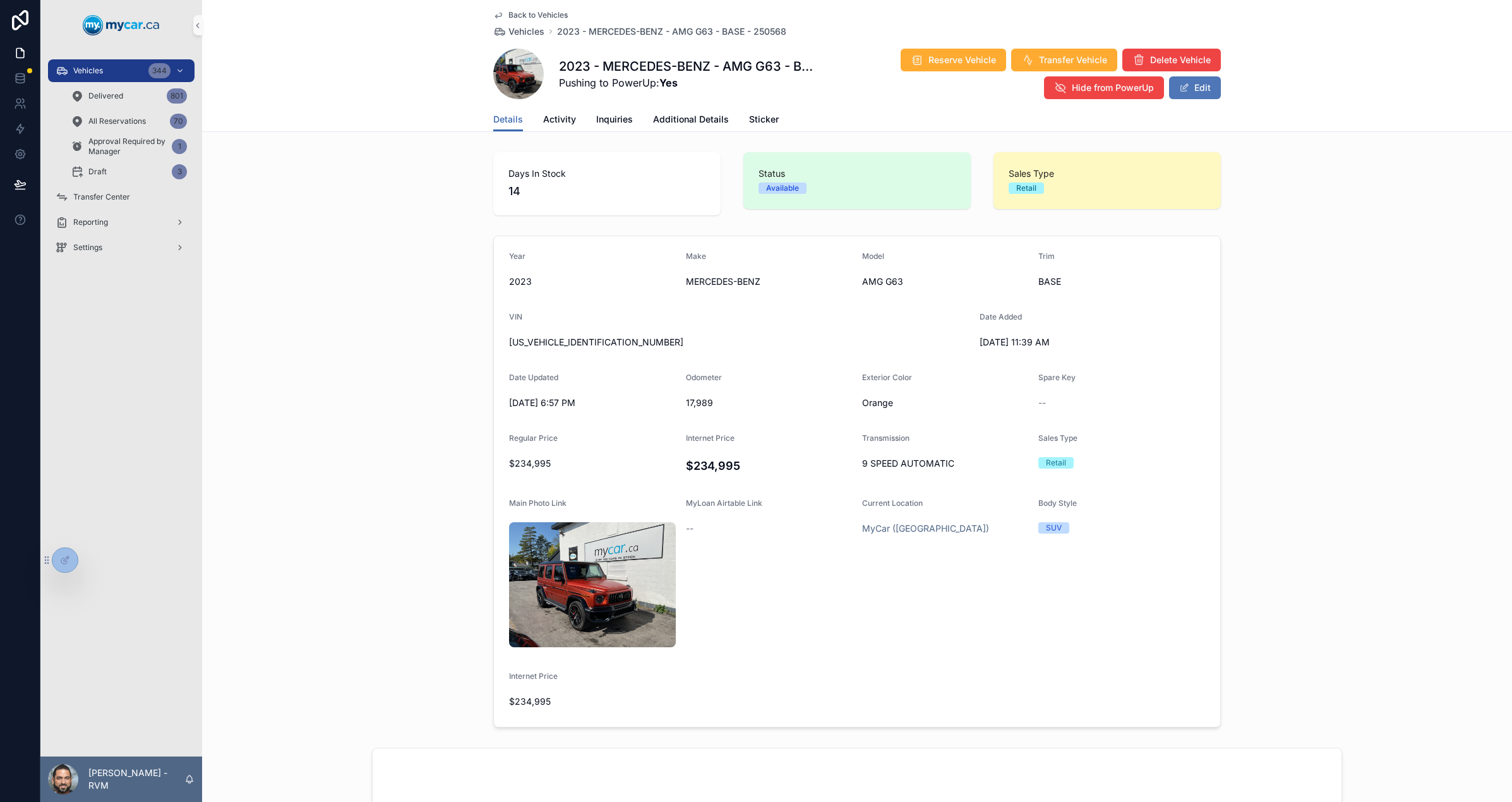
click at [1181, 87] on span "scrollable content" at bounding box center [1184, 88] width 10 height 10
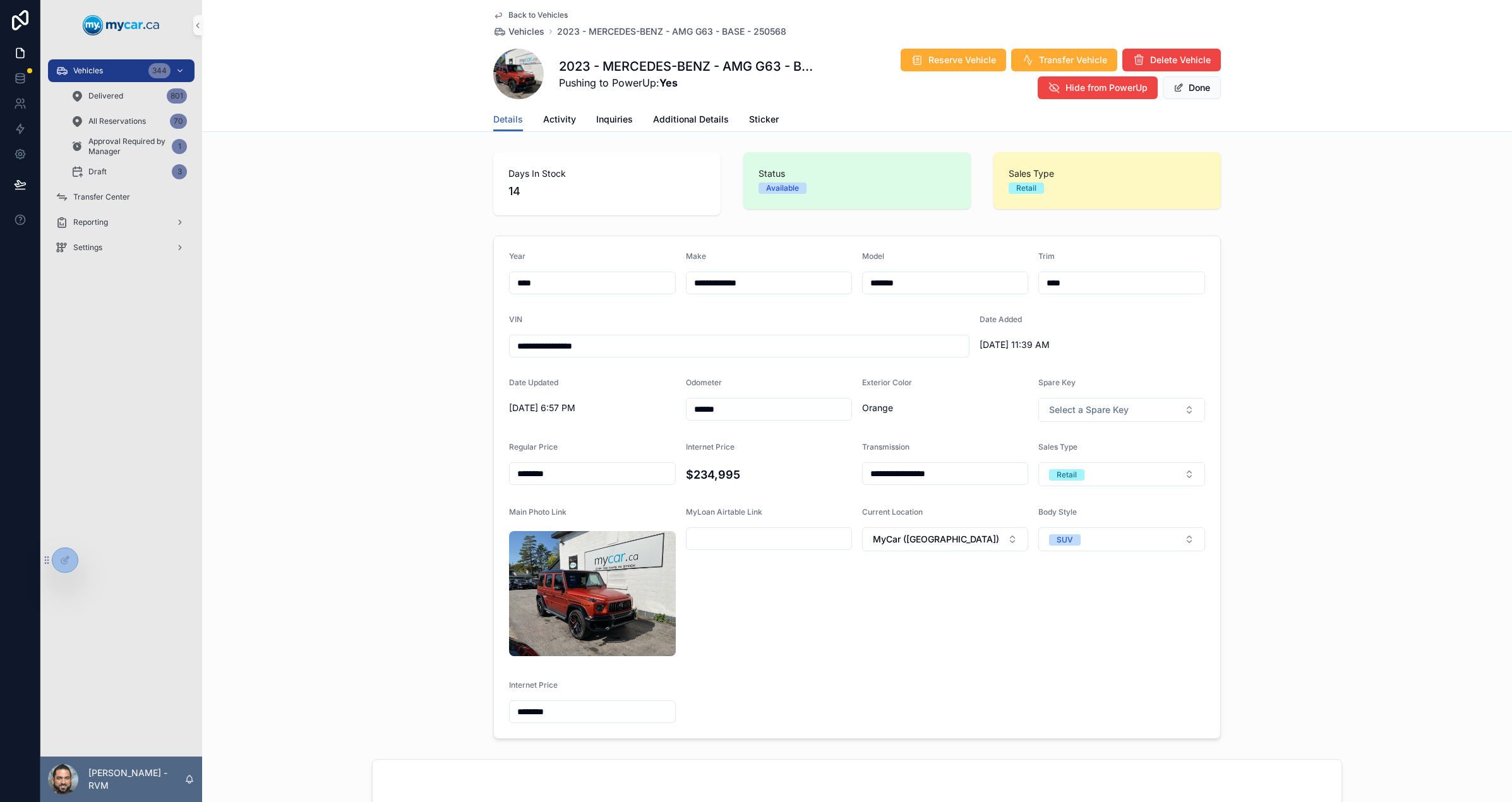
drag, startPoint x: 588, startPoint y: 471, endPoint x: 474, endPoint y: 465, distance: 114.2
click at [474, 465] on div "**********" at bounding box center [857, 487] width 1310 height 514
type input "********"
click at [677, 126] on link "Additional Details" at bounding box center [691, 120] width 76 height 25
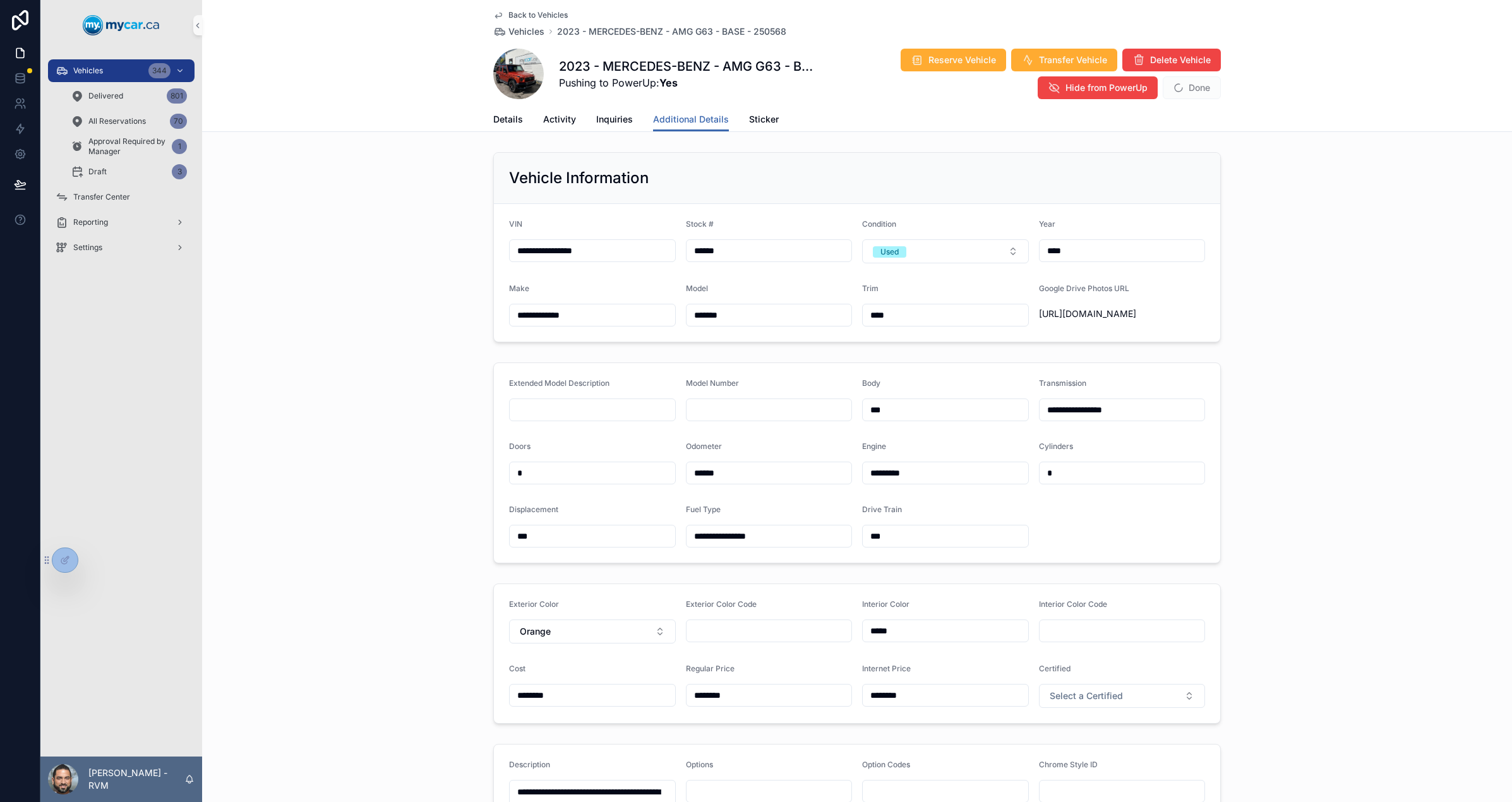
drag, startPoint x: 738, startPoint y: 715, endPoint x: 667, endPoint y: 716, distance: 71.0
click at [667, 716] on form "Exterior Color Orange Exterior Color Code Interior Color ***** Interior Color C…" at bounding box center [857, 655] width 726 height 139
type input "********"
drag, startPoint x: 930, startPoint y: 717, endPoint x: 816, endPoint y: 715, distance: 114.0
click at [816, 715] on form "Exterior Color Orange Exterior Color Code Interior Color ***** Interior Color C…" at bounding box center [857, 655] width 726 height 139
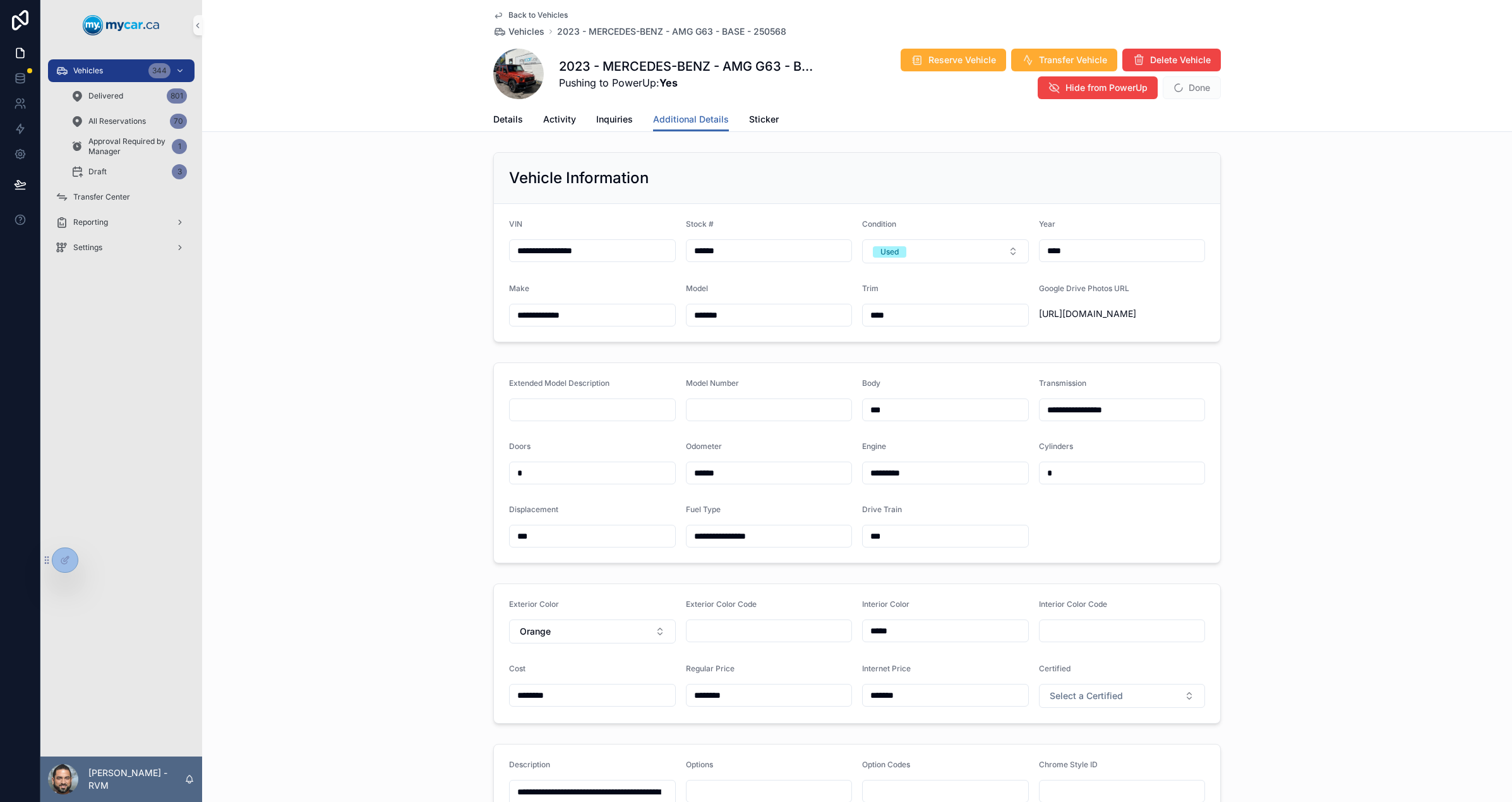
type input "********"
click at [947, 682] on form "Exterior Color Orange Exterior Color Code Interior Color ***** Interior Color C…" at bounding box center [857, 655] width 726 height 139
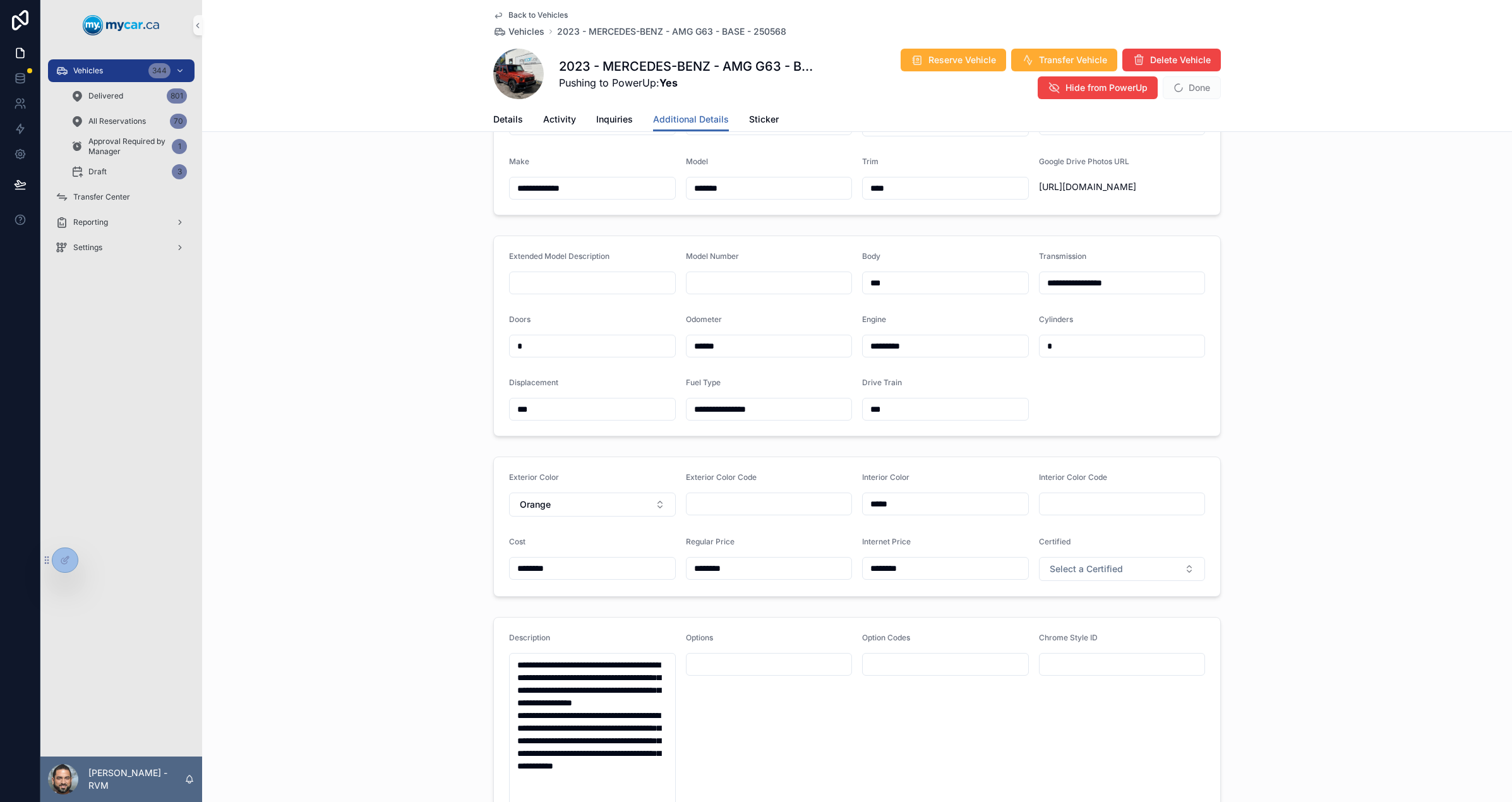
scroll to position [192, 0]
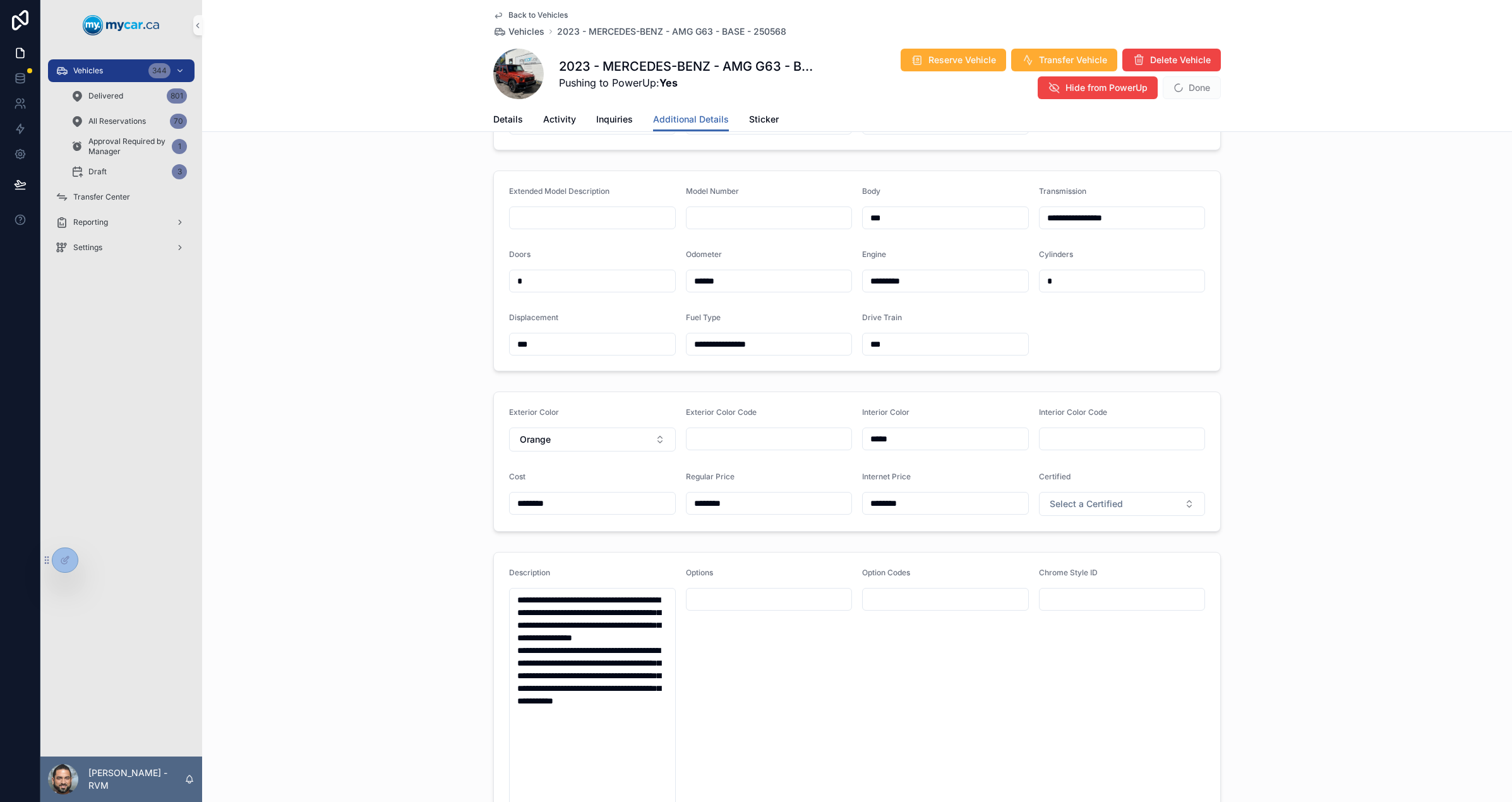
click at [1248, 244] on div "**********" at bounding box center [857, 271] width 1310 height 211
click at [1189, 100] on div "Reserve Vehicle Transfer Vehicle Delete Vehicle Hide from PowerUp Done" at bounding box center [1017, 74] width 406 height 52
click at [1191, 91] on span "Done" at bounding box center [1192, 88] width 58 height 23
